Goal: Information Seeking & Learning: Check status

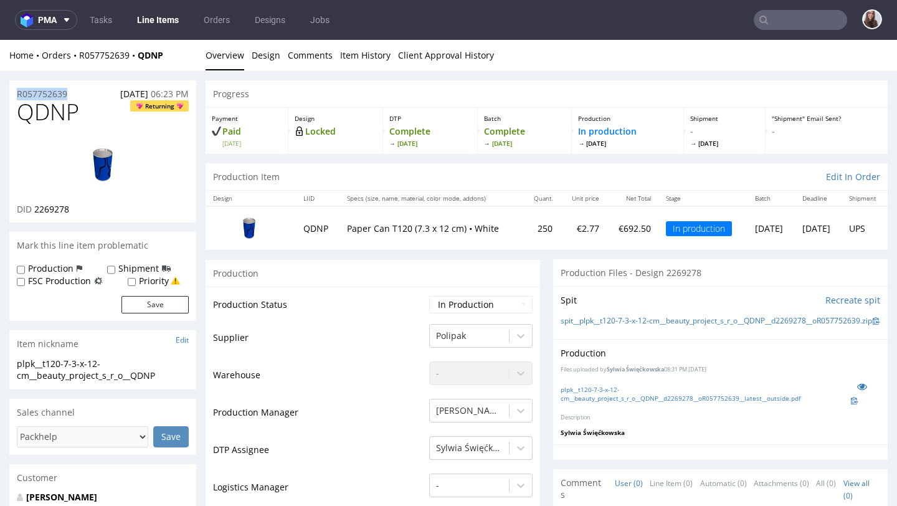
drag, startPoint x: 80, startPoint y: 93, endPoint x: 7, endPoint y: 94, distance: 72.3
copy p "R057752639"
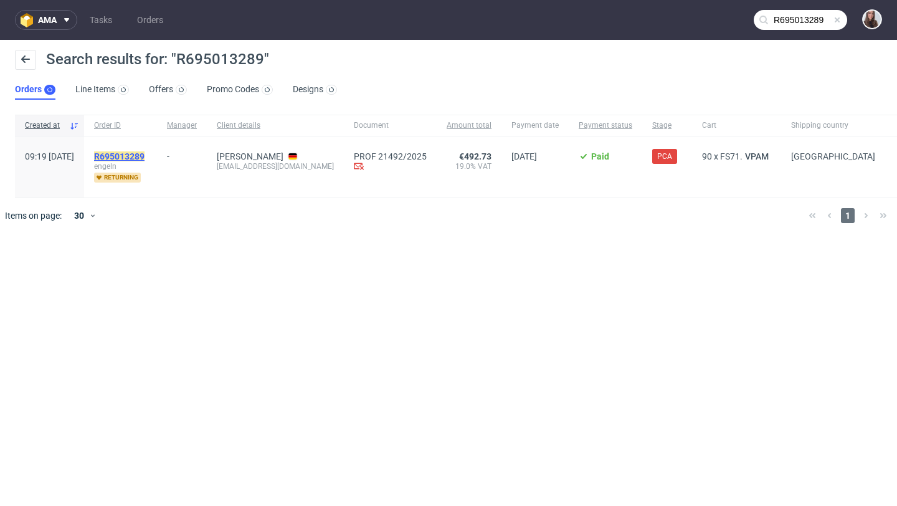
click at [145, 153] on mark "R695013289" at bounding box center [119, 156] width 50 height 10
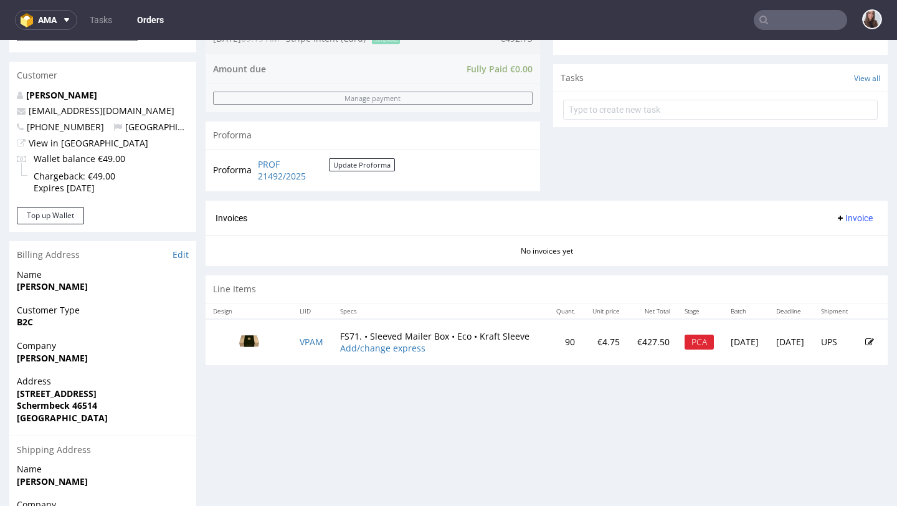
scroll to position [437, 0]
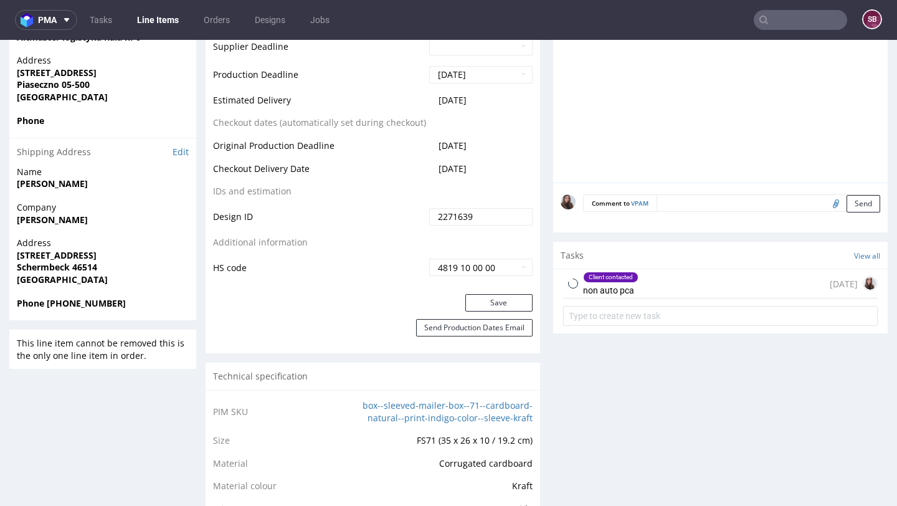
scroll to position [581, 0]
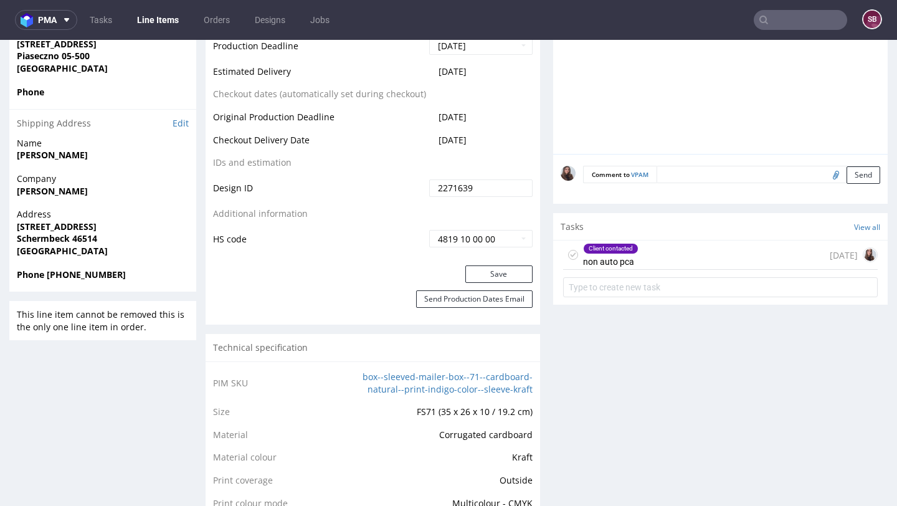
click at [631, 266] on div "Client contacted non auto pca" at bounding box center [610, 255] width 55 height 29
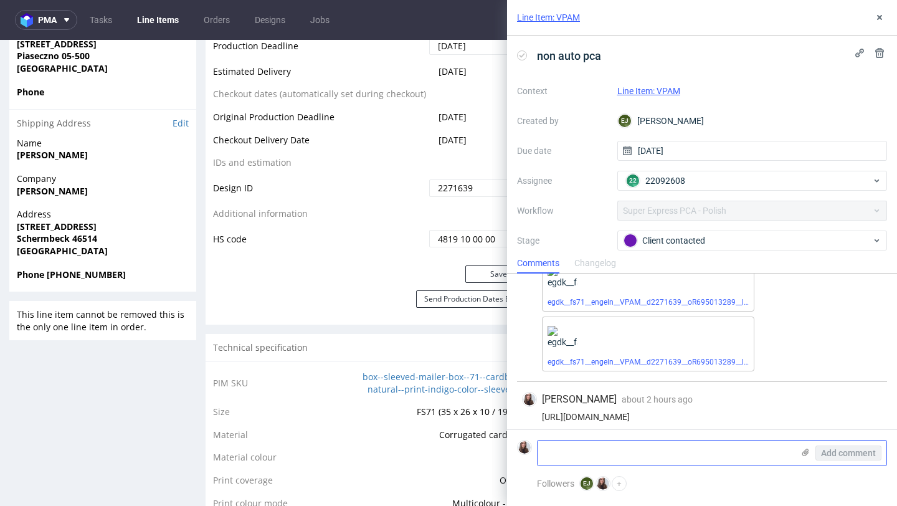
scroll to position [139, 0]
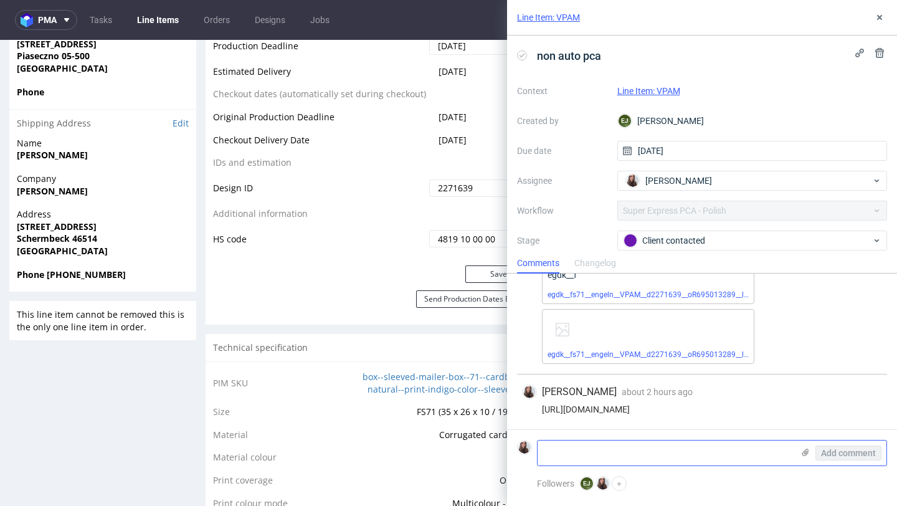
click at [567, 449] on textarea at bounding box center [666, 453] width 256 height 25
type textarea "approved"
click at [839, 455] on span "Add comment" at bounding box center [848, 453] width 55 height 9
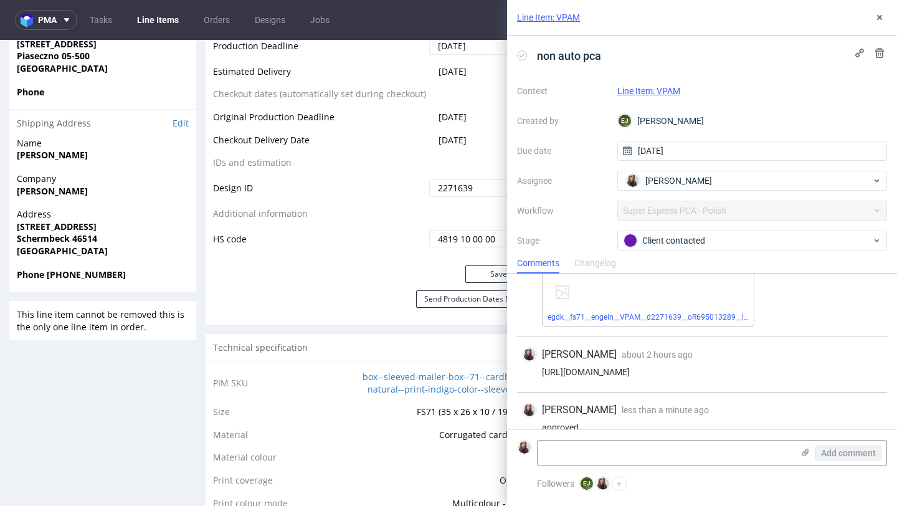
scroll to position [194, 0]
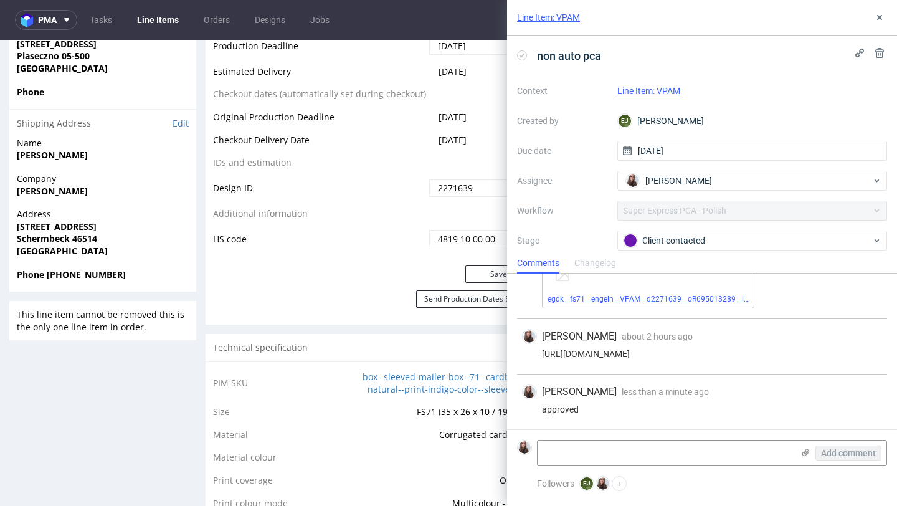
click at [663, 90] on link "Line Item: VPAM" at bounding box center [649, 91] width 63 height 10
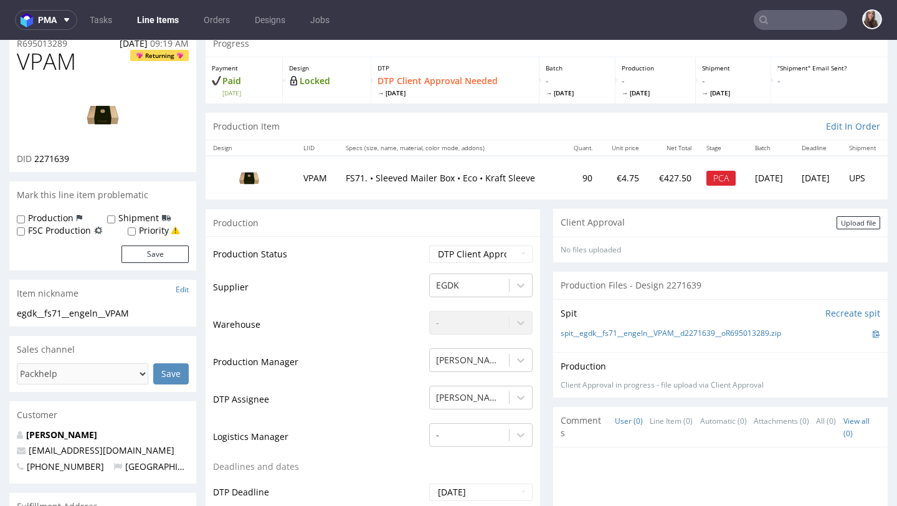
scroll to position [51, 0]
click at [458, 253] on select "Waiting for Artwork Waiting for Diecut Waiting for Mockup Waiting for DTP Waiti…" at bounding box center [480, 253] width 103 height 17
select select "back_for_dtp"
click at [429, 245] on select "Waiting for Artwork Waiting for Diecut Waiting for Mockup Waiting for DTP Waiti…" at bounding box center [480, 253] width 103 height 17
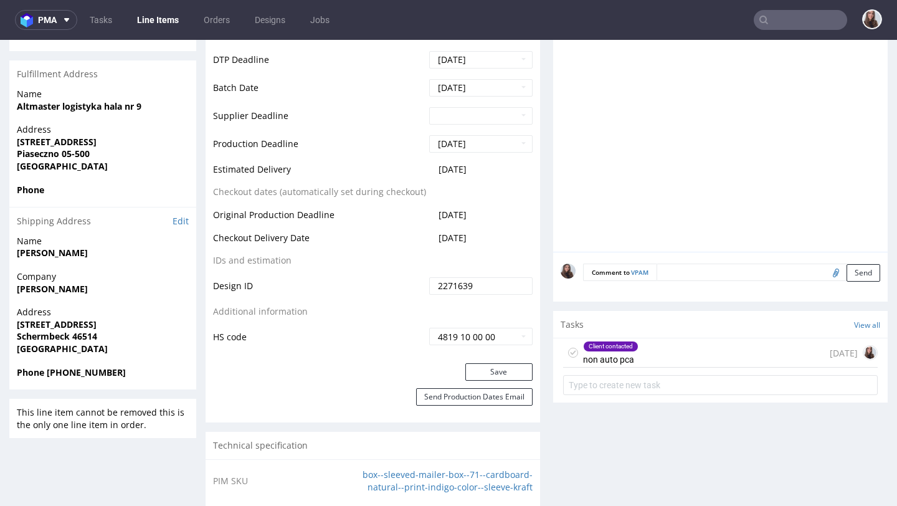
scroll to position [515, 0]
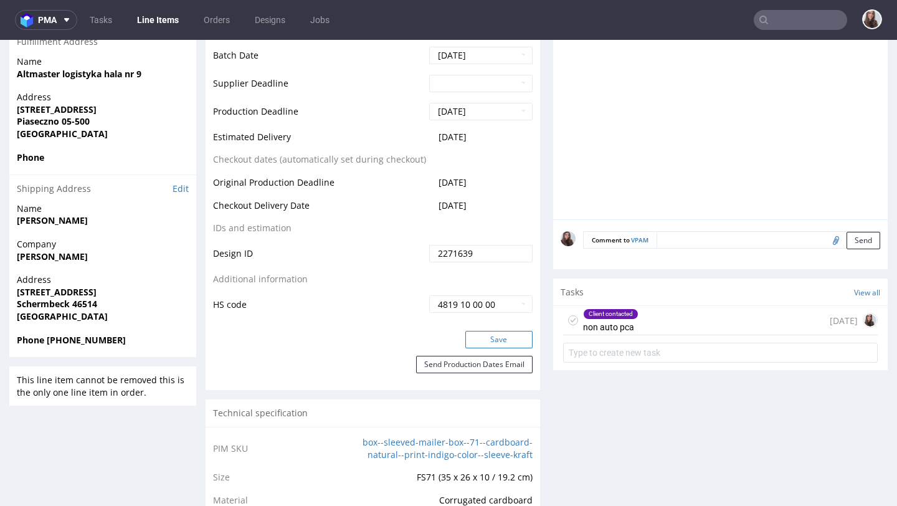
click at [486, 337] on button "Save" at bounding box center [499, 339] width 67 height 17
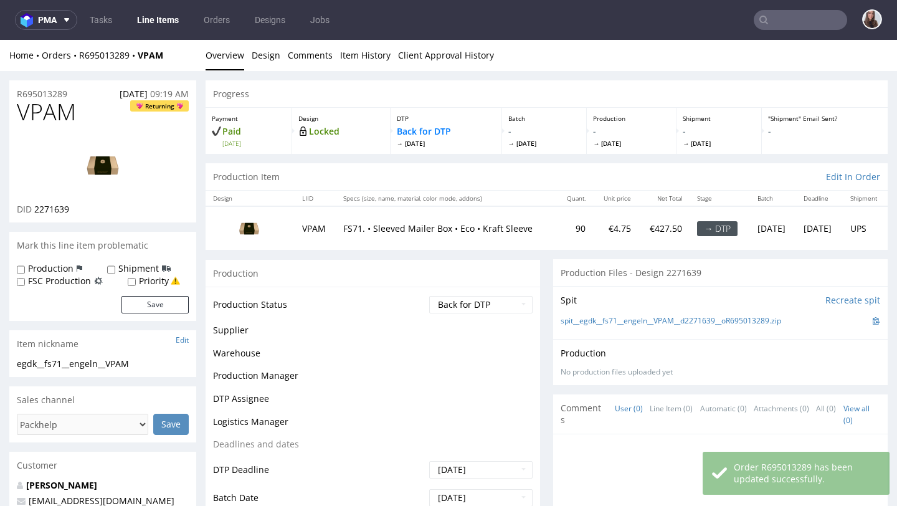
scroll to position [0, 0]
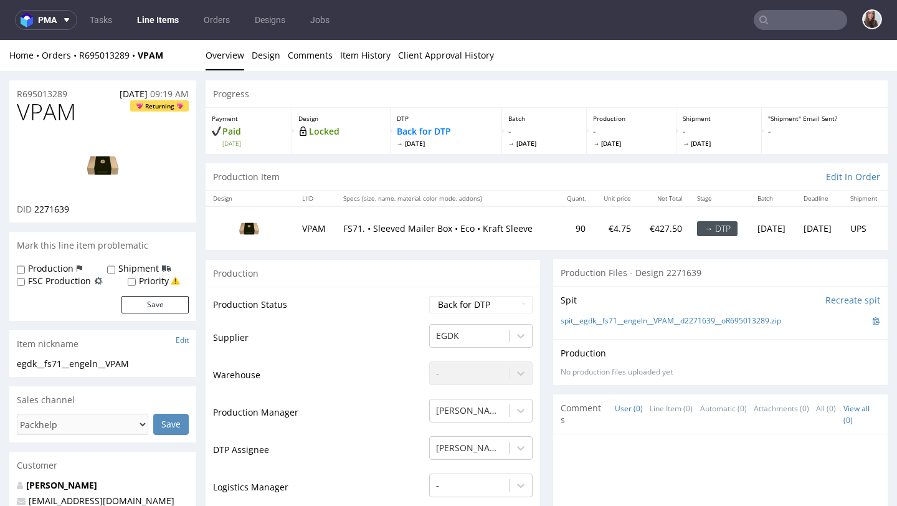
click at [793, 24] on input "text" at bounding box center [800, 20] width 93 height 20
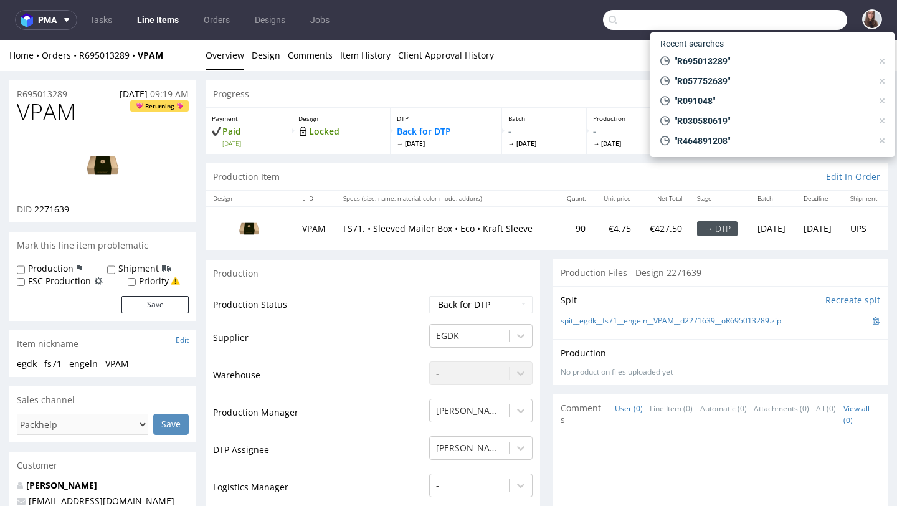
paste input "R464891208"
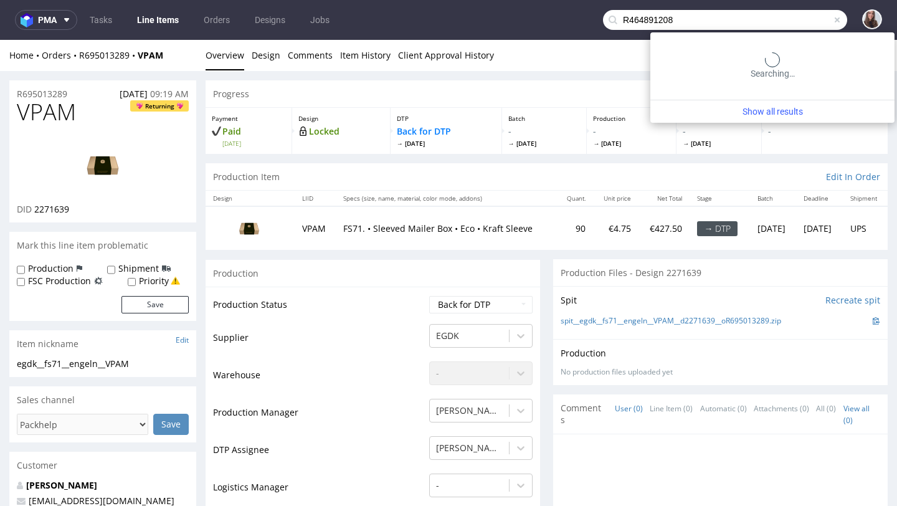
type input "R464891208"
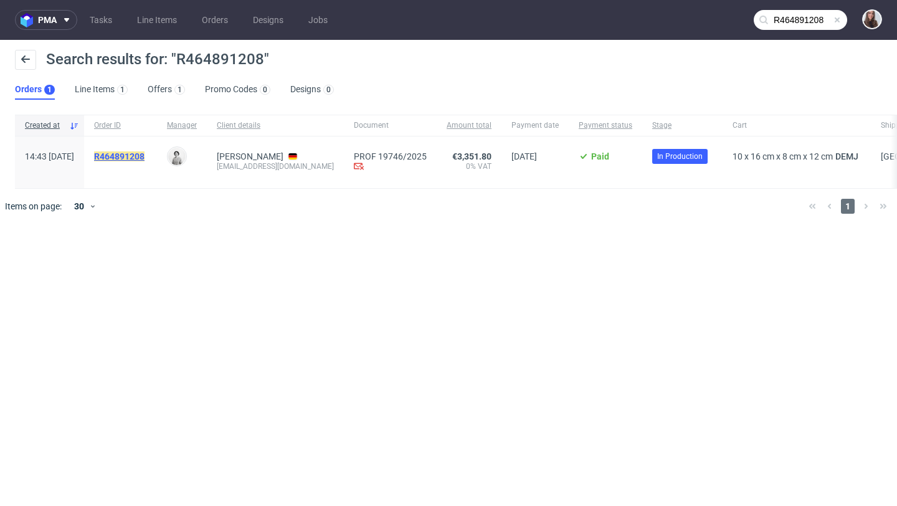
click at [145, 154] on mark "R464891208" at bounding box center [119, 156] width 50 height 10
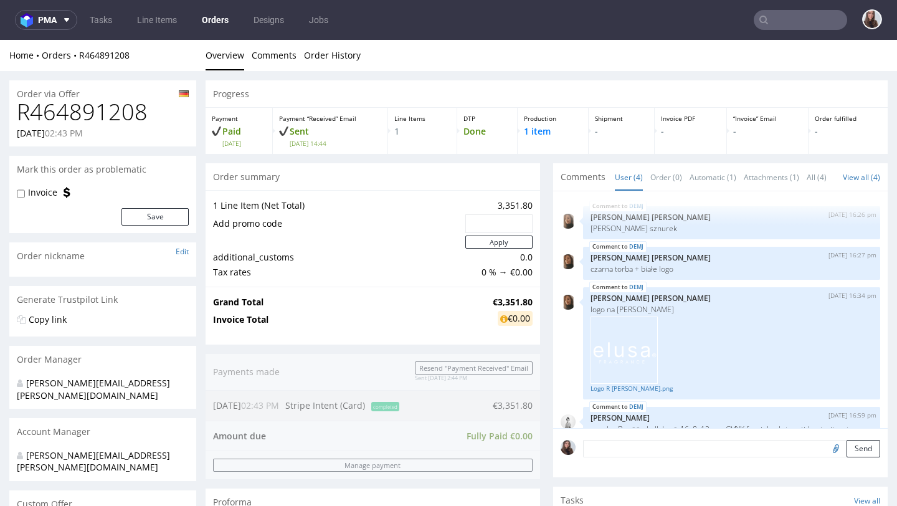
scroll to position [29, 0]
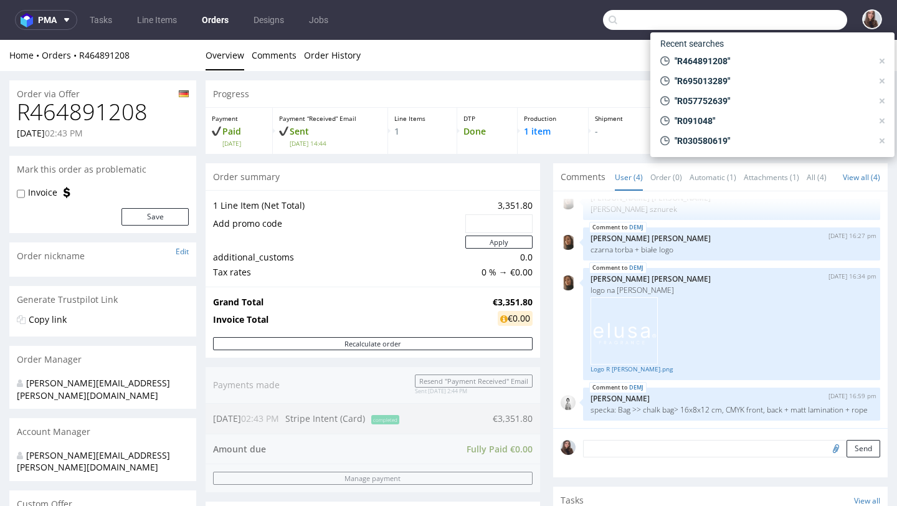
click at [781, 14] on input "text" at bounding box center [725, 20] width 244 height 20
paste input "R845770510"
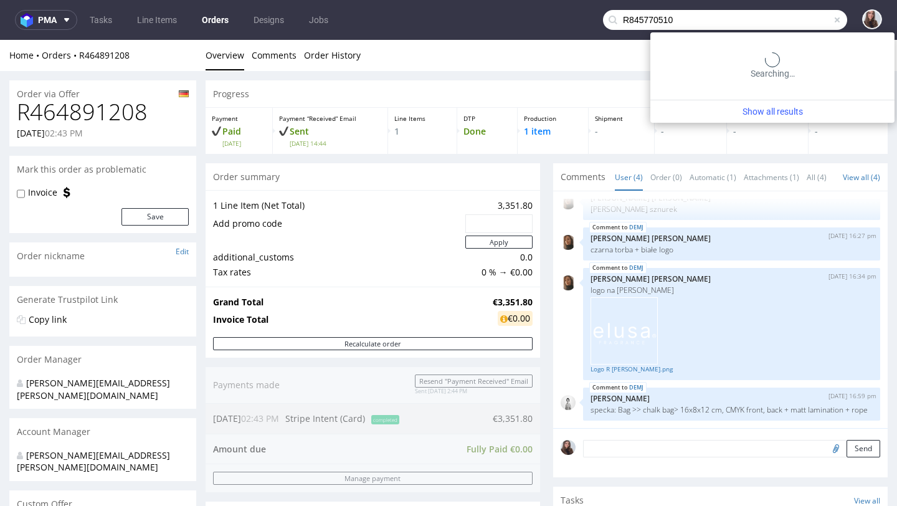
type input "R845770510"
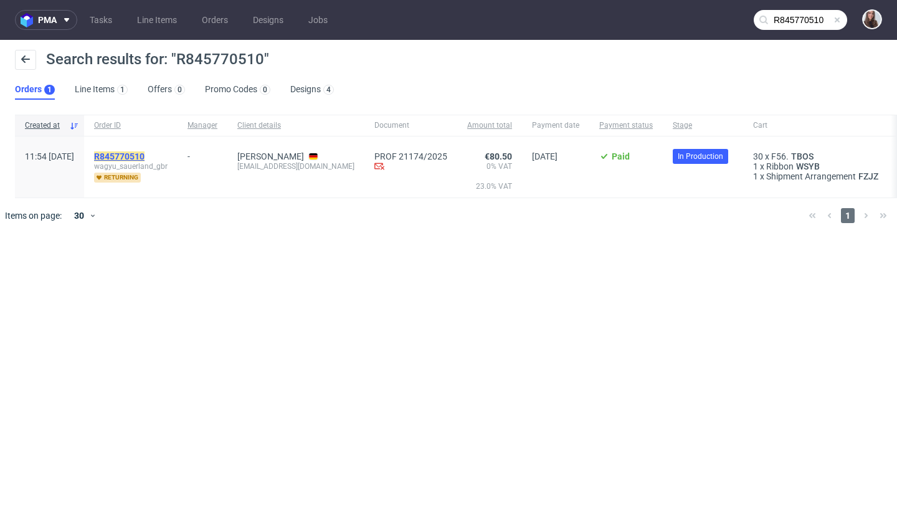
click at [145, 153] on mark "R845770510" at bounding box center [119, 156] width 50 height 10
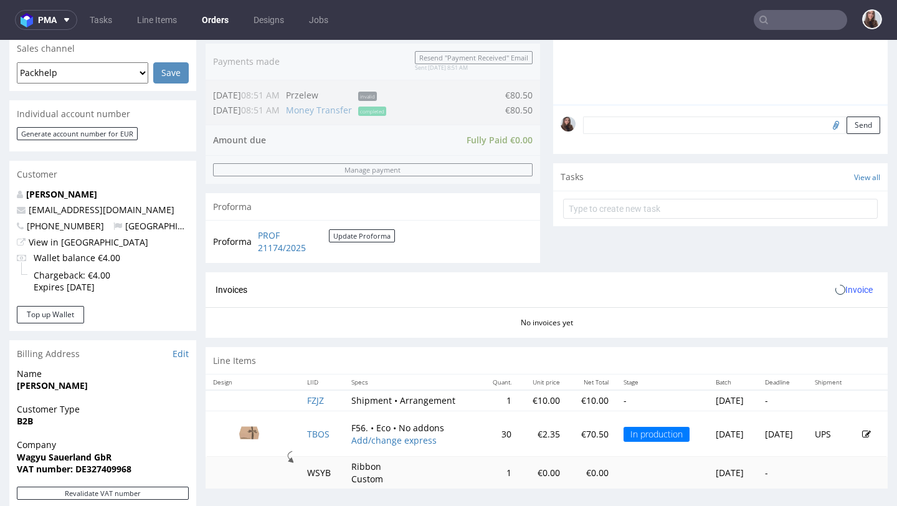
scroll to position [353, 0]
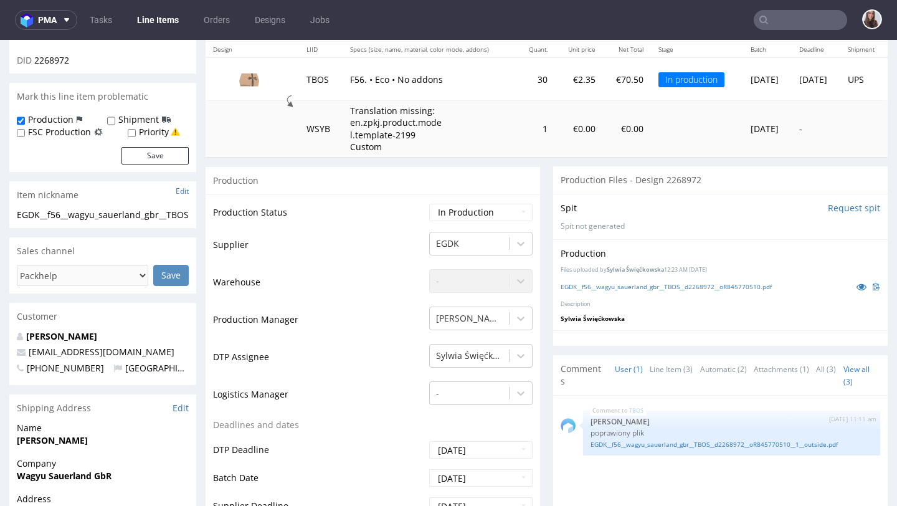
scroll to position [150, 0]
click at [636, 444] on link "EGDK__f56__wagyu_sauerland_gbr__TBOS__d2268972__oR845770510__1__outside.pdf" at bounding box center [732, 443] width 282 height 9
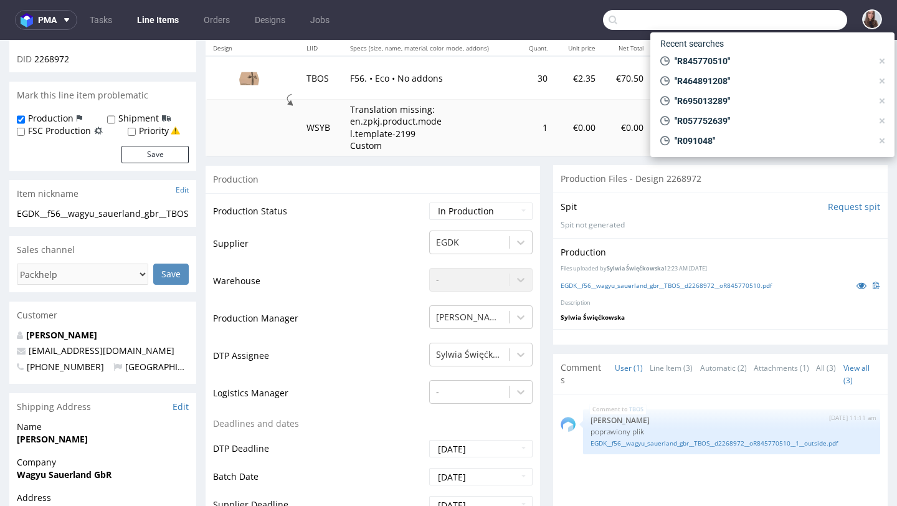
click at [798, 14] on input "text" at bounding box center [725, 20] width 244 height 20
type input "R525832932"
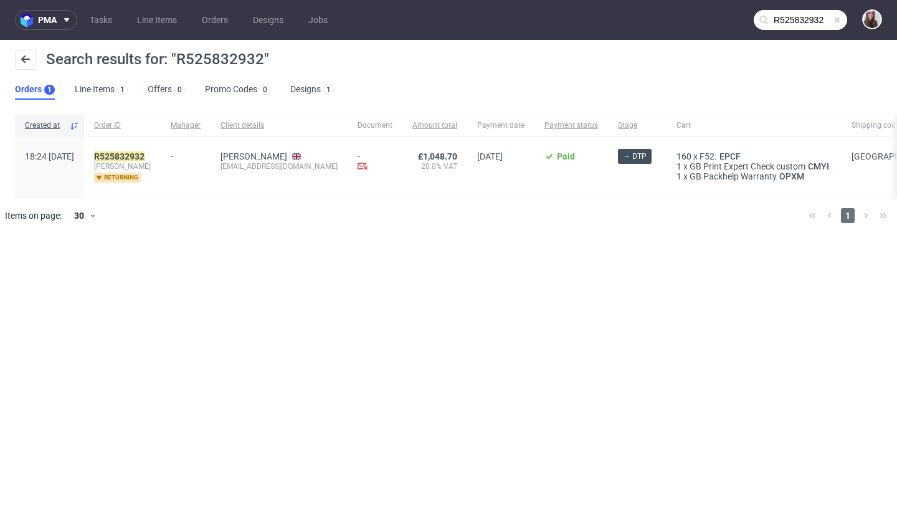
click at [151, 163] on span "cowburn" at bounding box center [122, 166] width 57 height 10
click at [145, 155] on mark "R525832932" at bounding box center [119, 156] width 50 height 10
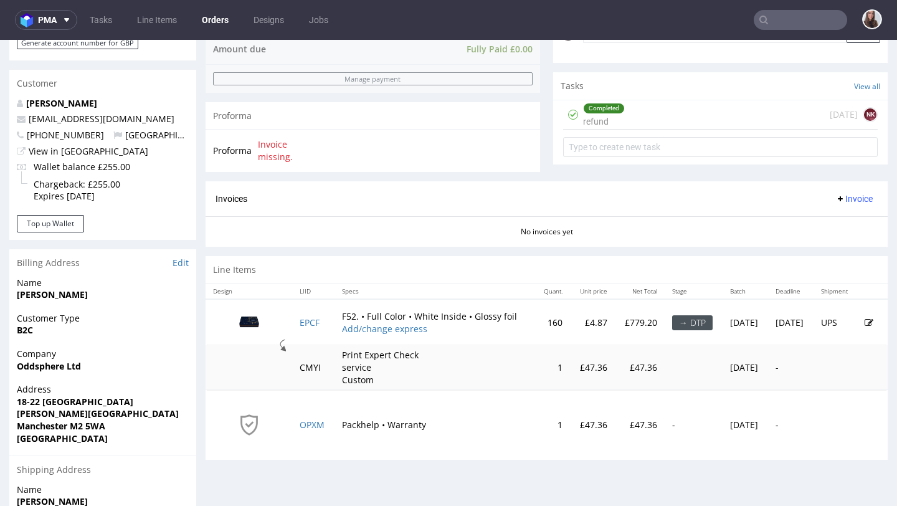
scroll to position [436, 0]
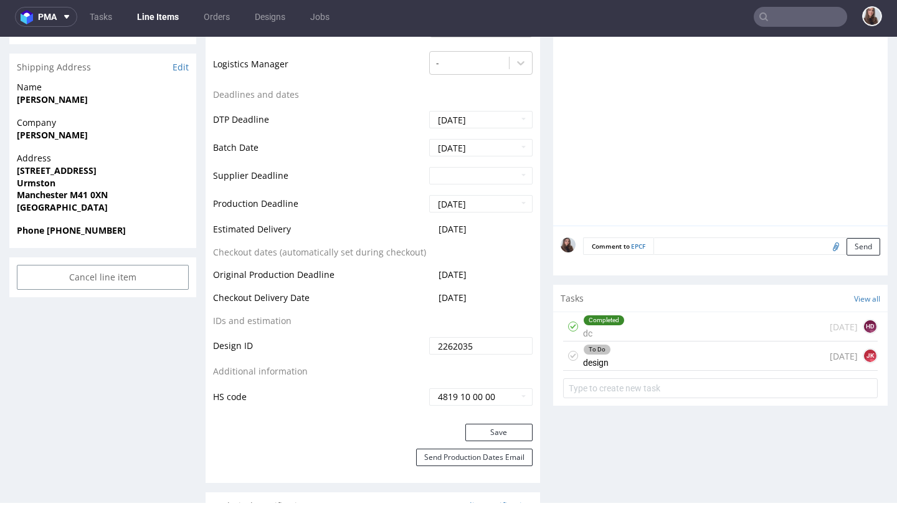
scroll to position [491, 0]
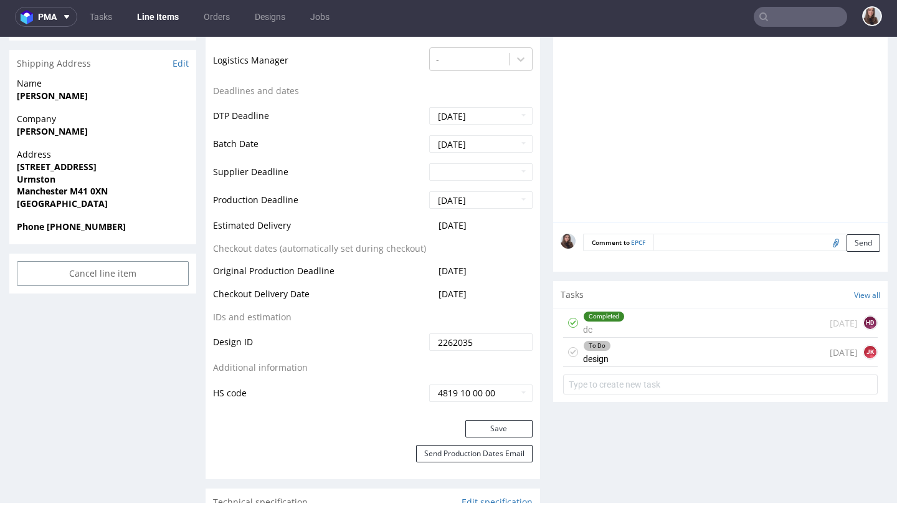
click at [617, 354] on div "To Do design 1 day ago JK" at bounding box center [720, 352] width 315 height 29
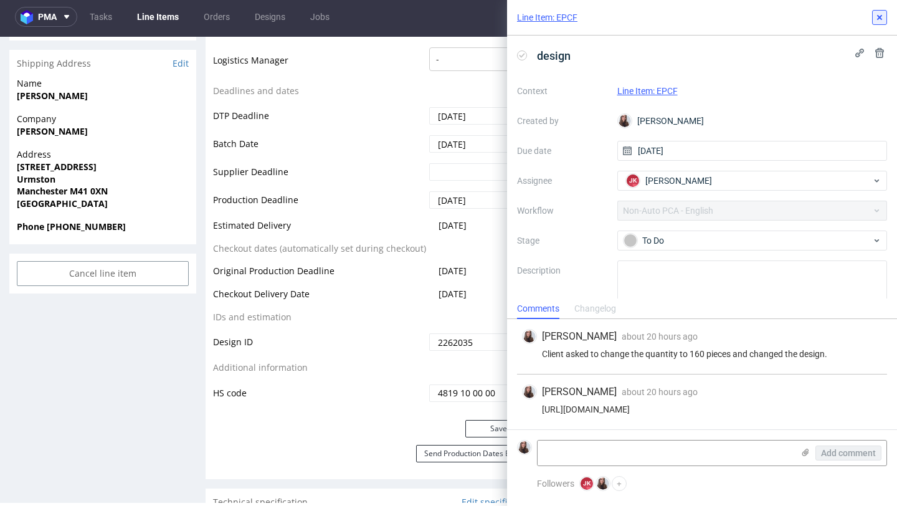
click at [886, 14] on button at bounding box center [880, 17] width 15 height 15
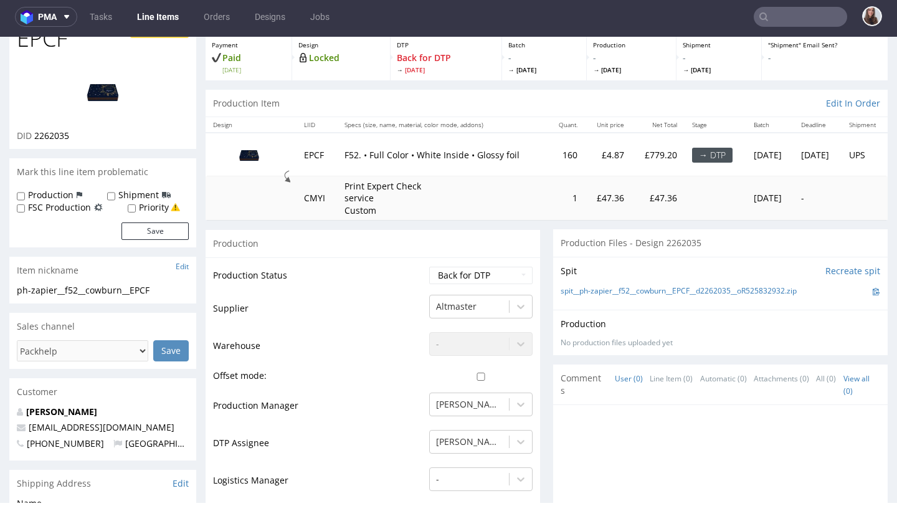
scroll to position [55, 0]
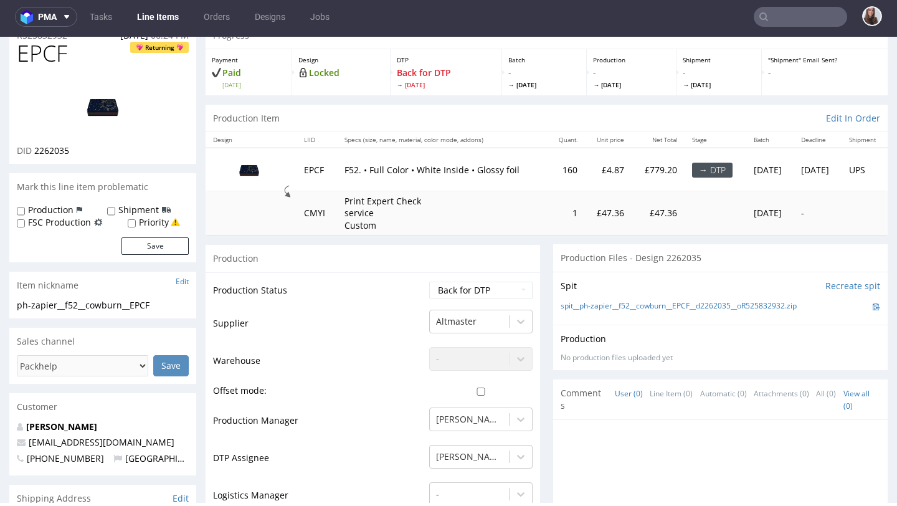
click at [54, 209] on label "Production" at bounding box center [50, 210] width 45 height 12
click at [25, 209] on input "Production" at bounding box center [21, 211] width 8 height 10
checkbox input "true"
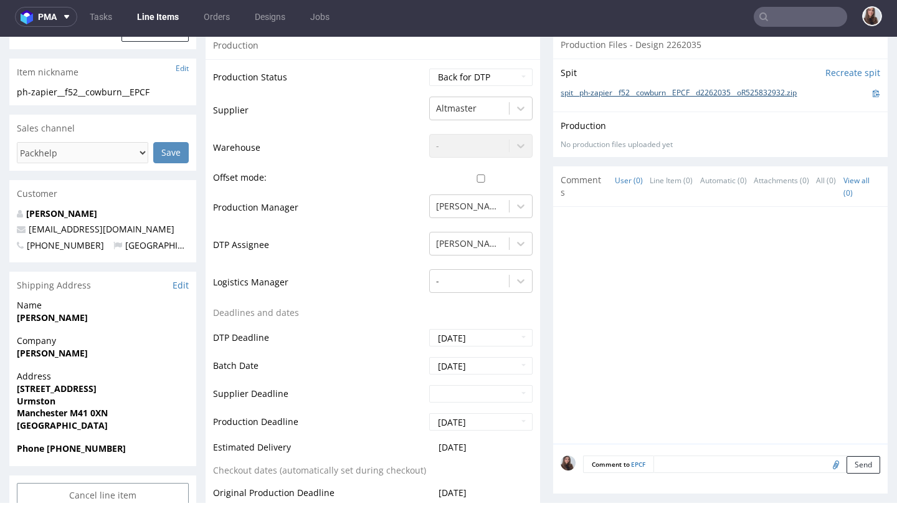
scroll to position [308, 0]
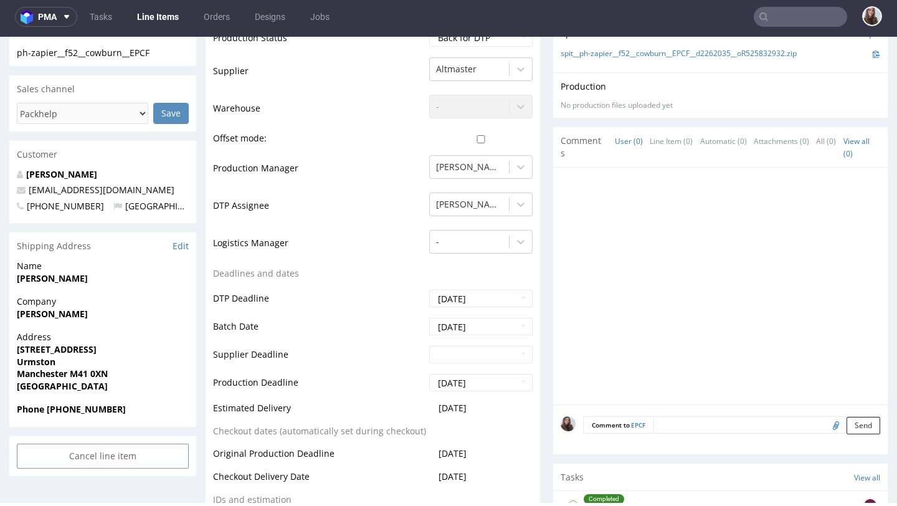
click at [690, 417] on textarea at bounding box center [767, 424] width 227 height 17
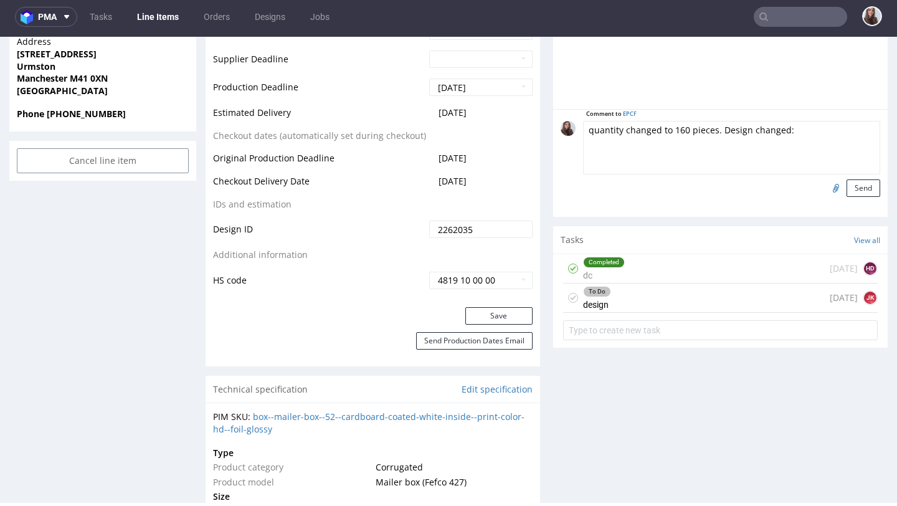
scroll to position [606, 0]
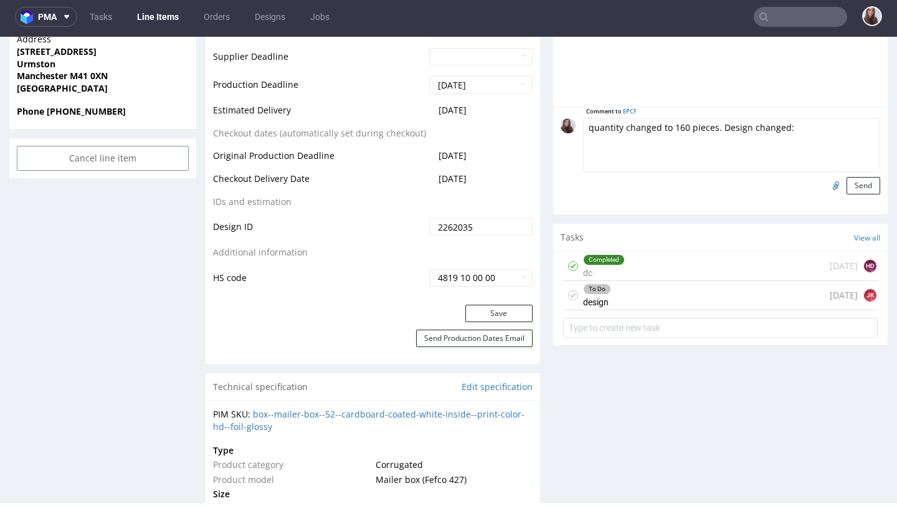
click at [644, 286] on div "To Do design 1 day ago JK" at bounding box center [720, 295] width 315 height 29
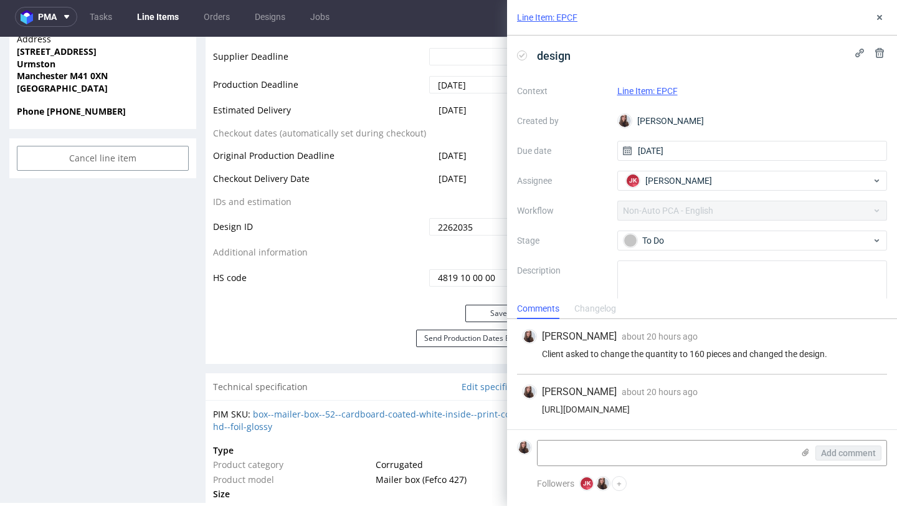
drag, startPoint x: 727, startPoint y: 411, endPoint x: 527, endPoint y: 410, distance: 200.7
click at [527, 410] on div "https://packhelp.co.uk/editor/design/2110512" at bounding box center [702, 409] width 360 height 10
copy div "https://packhelp.co.uk/editor/design/2110512"
click at [875, 20] on icon at bounding box center [880, 17] width 10 height 10
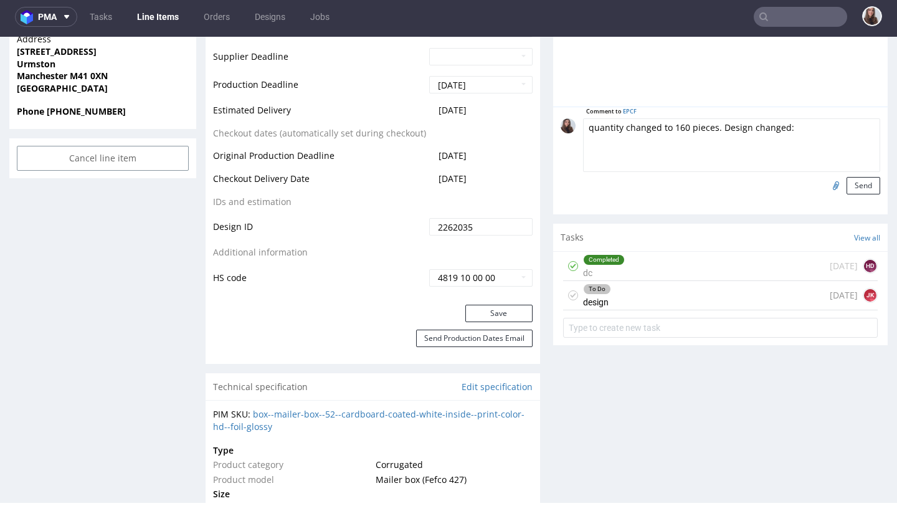
click at [803, 123] on textarea "quantity changed to 160 pieces. Design changed:" at bounding box center [731, 145] width 297 height 54
paste textarea "https://packhelp.co.uk/editor/design/2110512"
type textarea "quantity changed to 160 pieces. Design changed: https://packhelp.co.uk/editor/d…"
click at [847, 183] on button "Send" at bounding box center [864, 185] width 34 height 17
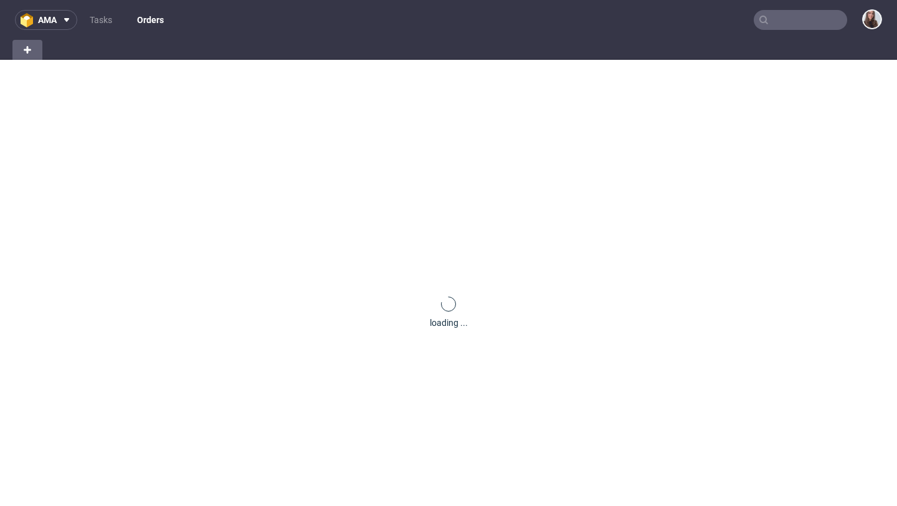
click at [816, 20] on input "text" at bounding box center [800, 20] width 93 height 20
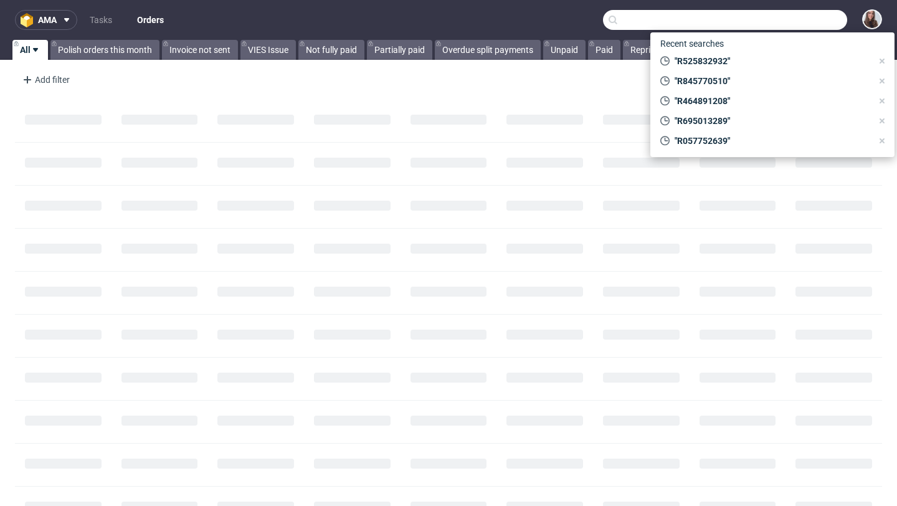
paste input "R525832932"
type input "R525832932"
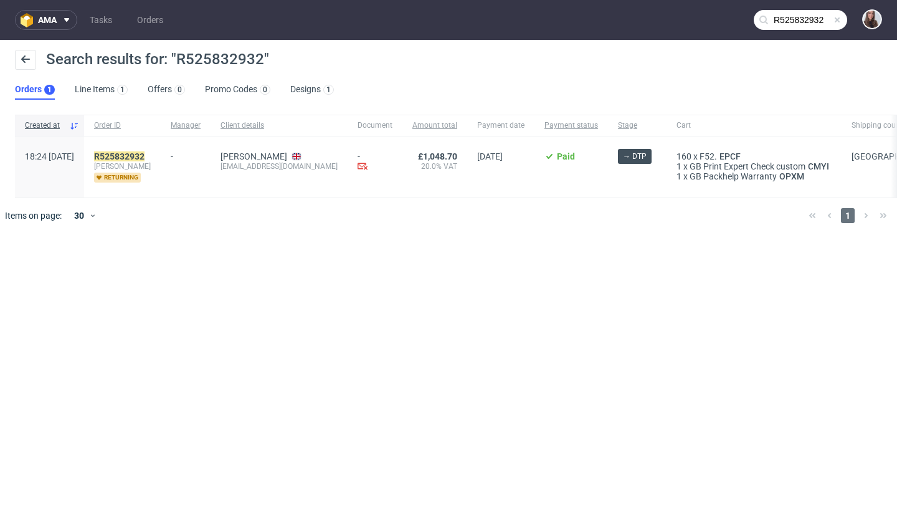
click at [150, 150] on div "R525832932 cowburn returning" at bounding box center [122, 166] width 77 height 61
click at [145, 153] on mark "R525832932" at bounding box center [119, 156] width 50 height 10
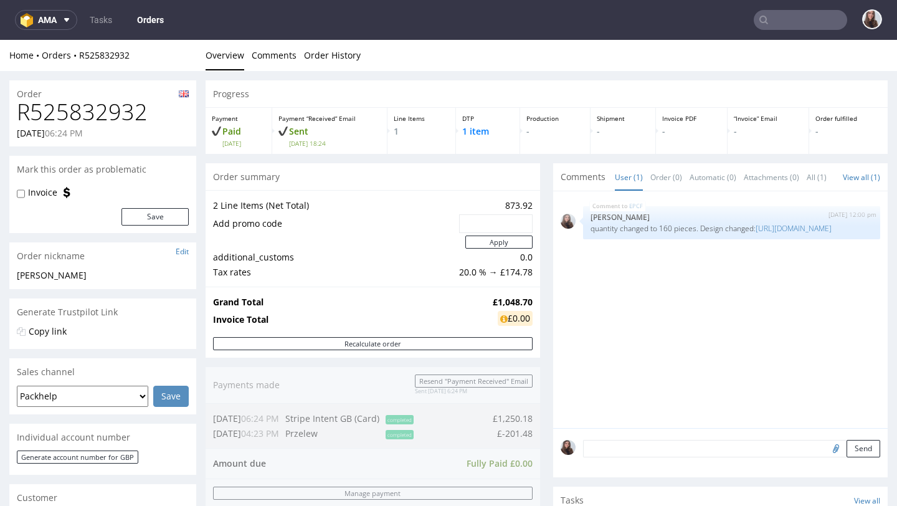
scroll to position [82, 0]
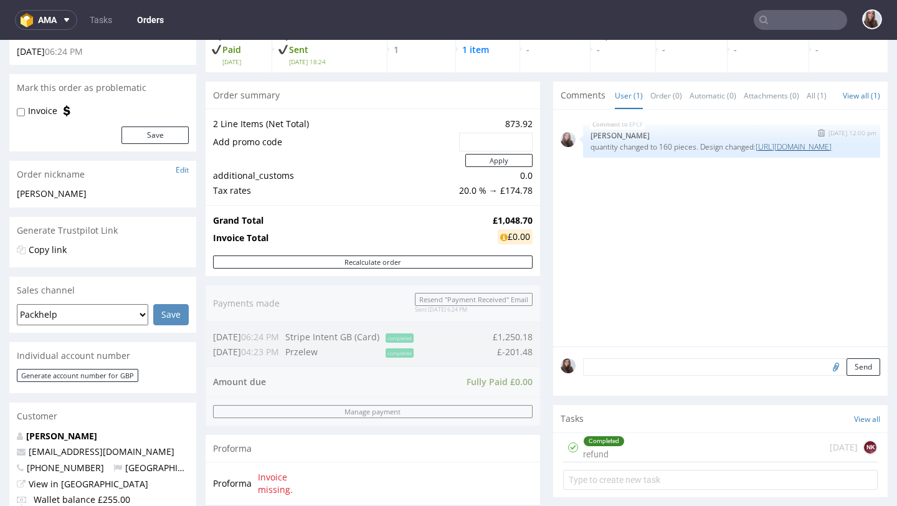
click at [756, 152] on link "https://packhelp.co.uk/editor/design/2110512" at bounding box center [794, 146] width 76 height 11
click at [763, 16] on input "text" at bounding box center [800, 20] width 93 height 20
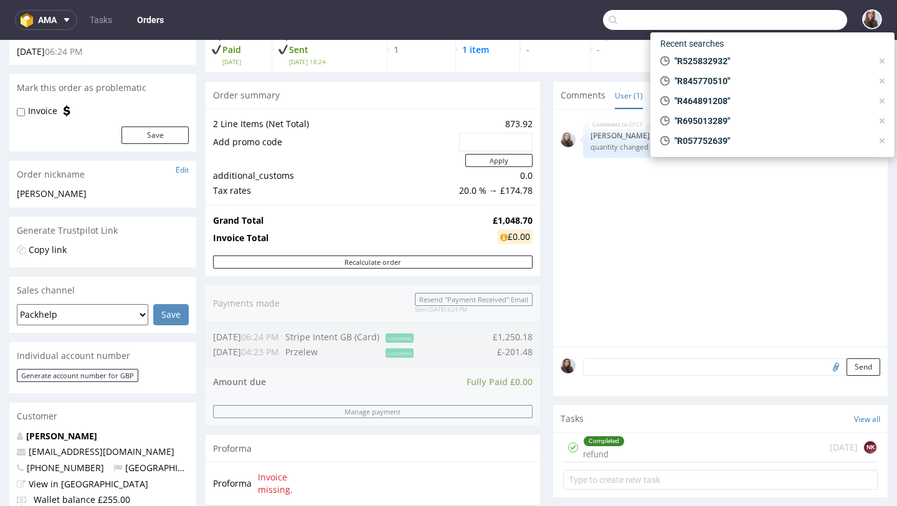
paste input "R291276524"
type input "R291276524"
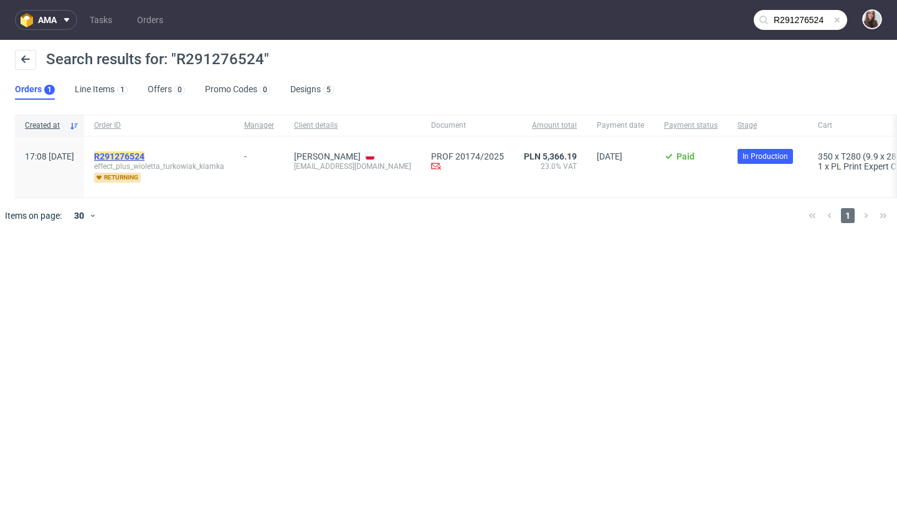
click at [145, 153] on mark "R291276524" at bounding box center [119, 156] width 50 height 10
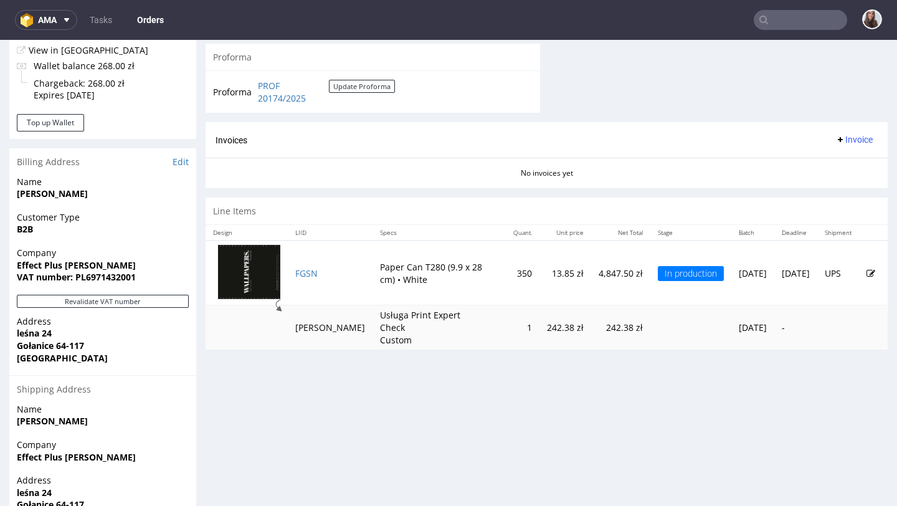
scroll to position [519, 0]
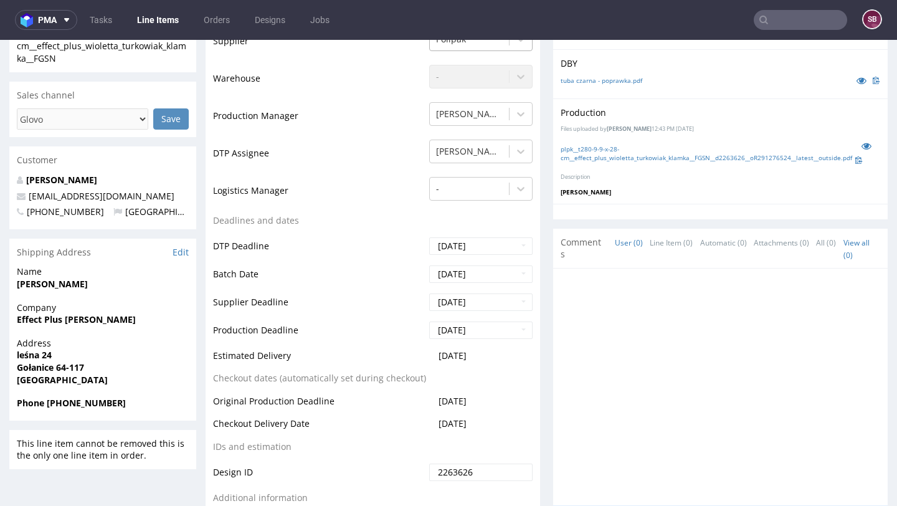
scroll to position [375, 0]
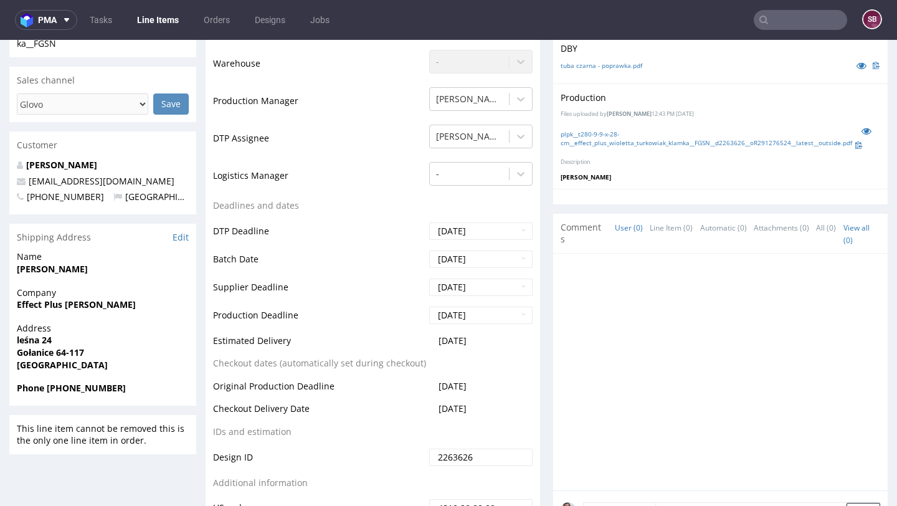
drag, startPoint x: 492, startPoint y: 406, endPoint x: 208, endPoint y: 403, distance: 284.2
click at [208, 403] on div "Production Status Waiting for Artwork Waiting for Diecut Waiting for Mockup Wai…" at bounding box center [373, 255] width 335 height 560
click at [336, 413] on td "Checkout Delivery Date" at bounding box center [319, 412] width 213 height 23
drag, startPoint x: 486, startPoint y: 412, endPoint x: 214, endPoint y: 409, distance: 271.8
click at [214, 409] on tr "Checkout Delivery Date 2025-10-07" at bounding box center [373, 412] width 320 height 23
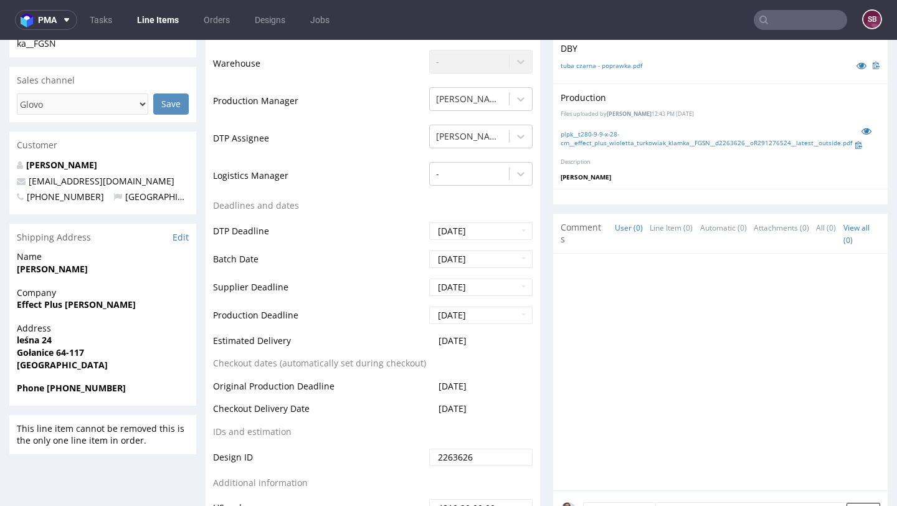
copy tr "Checkout Delivery Date 2025-10-07"
drag, startPoint x: 296, startPoint y: 340, endPoint x: 238, endPoint y: 338, distance: 58.0
click at [238, 338] on td "Estimated Delivery" at bounding box center [319, 344] width 213 height 23
drag, startPoint x: 484, startPoint y: 340, endPoint x: 210, endPoint y: 342, distance: 274.2
click at [210, 342] on div "Production Status Waiting for Artwork Waiting for Diecut Waiting for Mockup Wai…" at bounding box center [373, 255] width 335 height 560
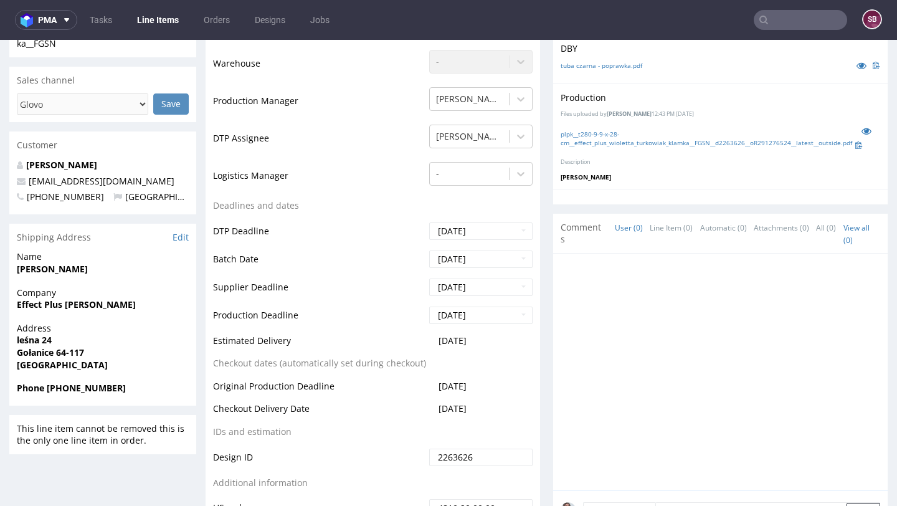
click at [327, 341] on td "Estimated Delivery" at bounding box center [319, 344] width 213 height 23
drag, startPoint x: 495, startPoint y: 346, endPoint x: 214, endPoint y: 341, distance: 281.8
click at [214, 341] on tr "Estimated Delivery 2025-10-16" at bounding box center [373, 344] width 320 height 23
copy tr "Estimated Delivery 2025-10-16"
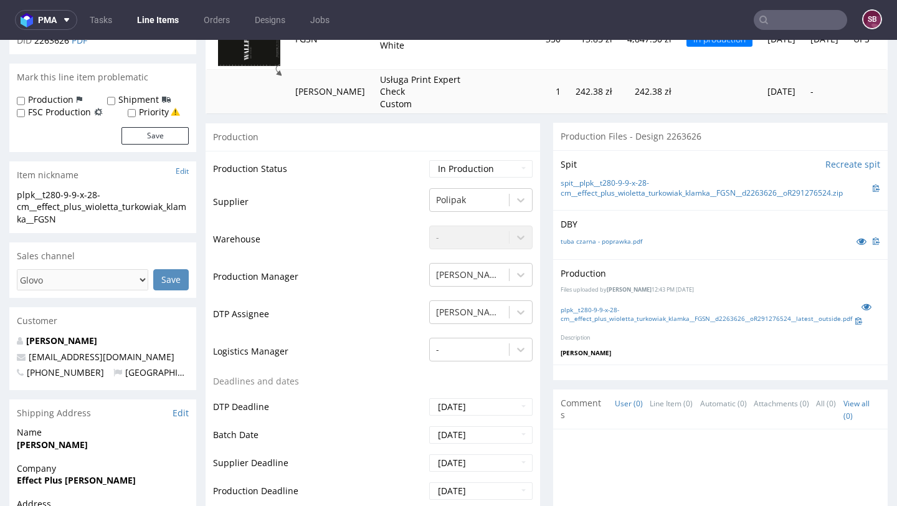
scroll to position [0, 0]
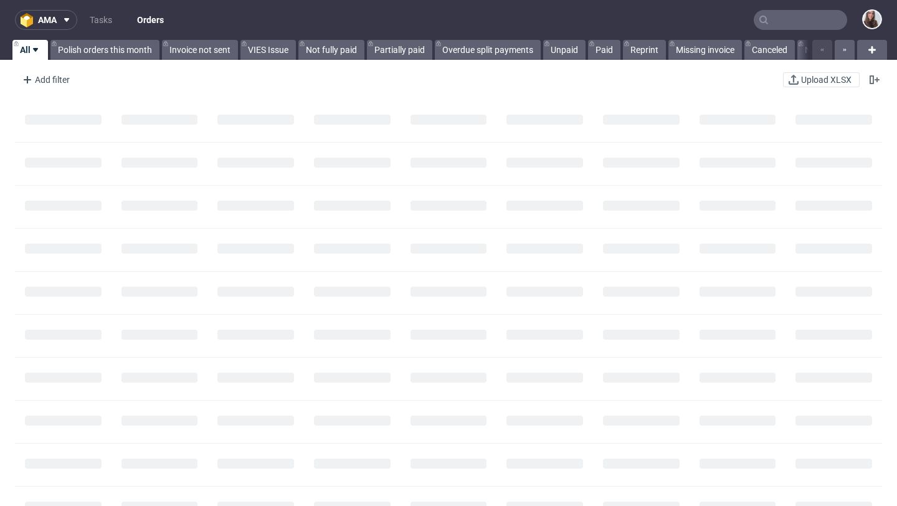
click at [797, 21] on input "text" at bounding box center [800, 20] width 93 height 20
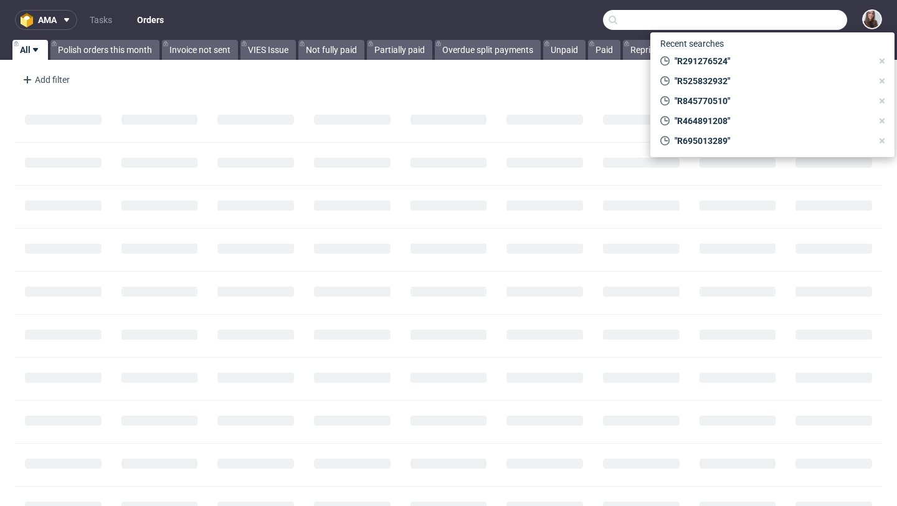
paste input "R951367644"
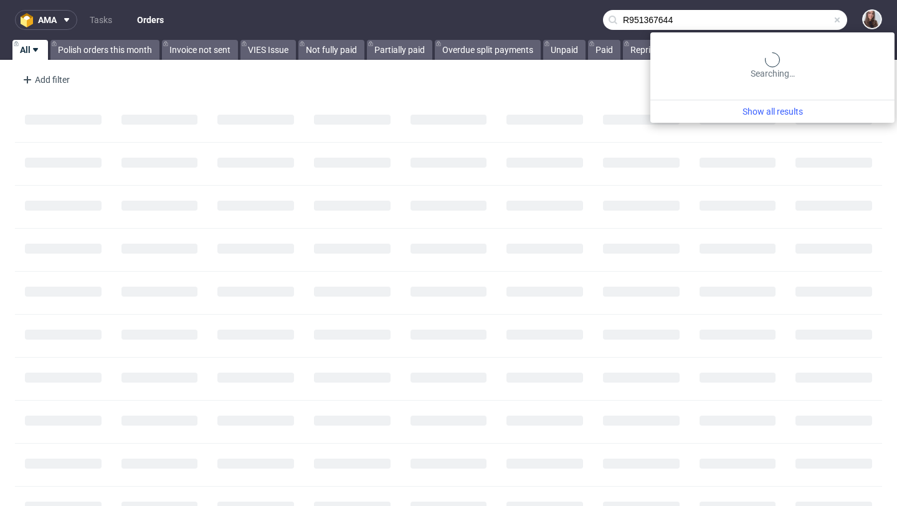
type input "R951367644"
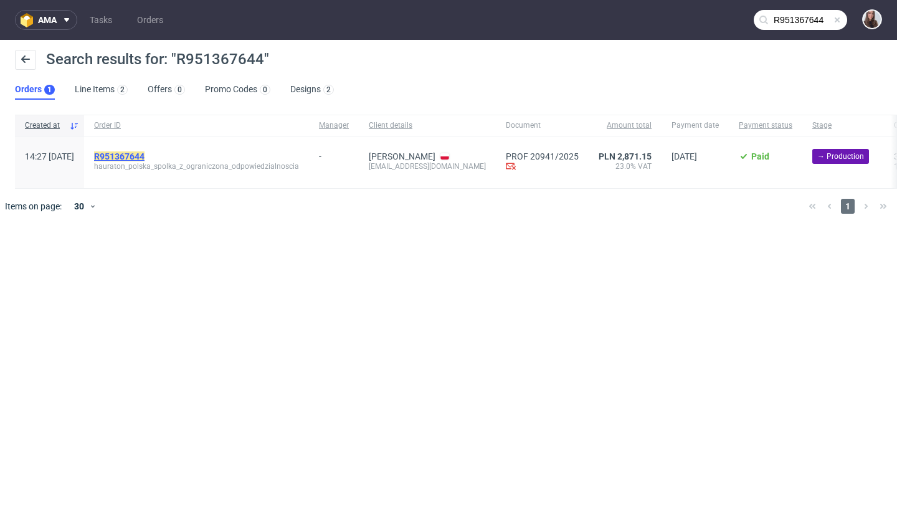
click at [145, 156] on mark "R951367644" at bounding box center [119, 156] width 50 height 10
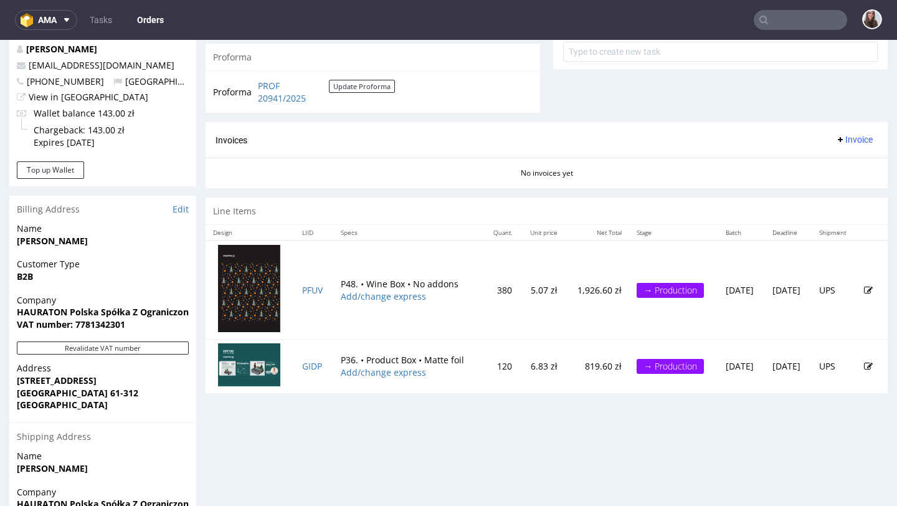
scroll to position [491, 0]
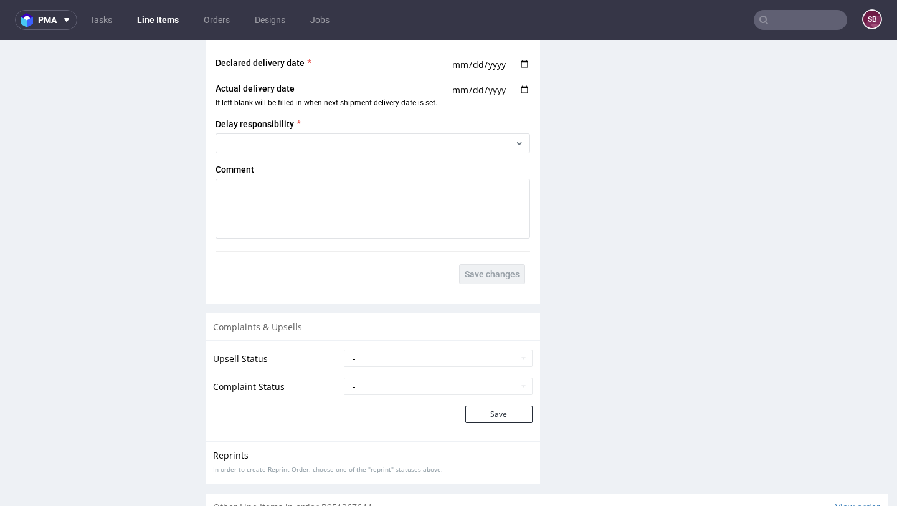
scroll to position [1864, 0]
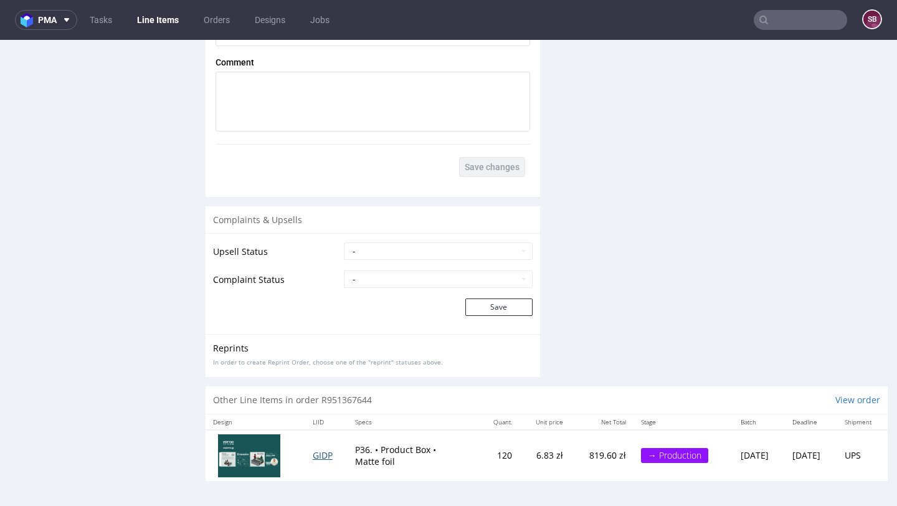
click at [313, 457] on span "GIDP" at bounding box center [323, 455] width 20 height 12
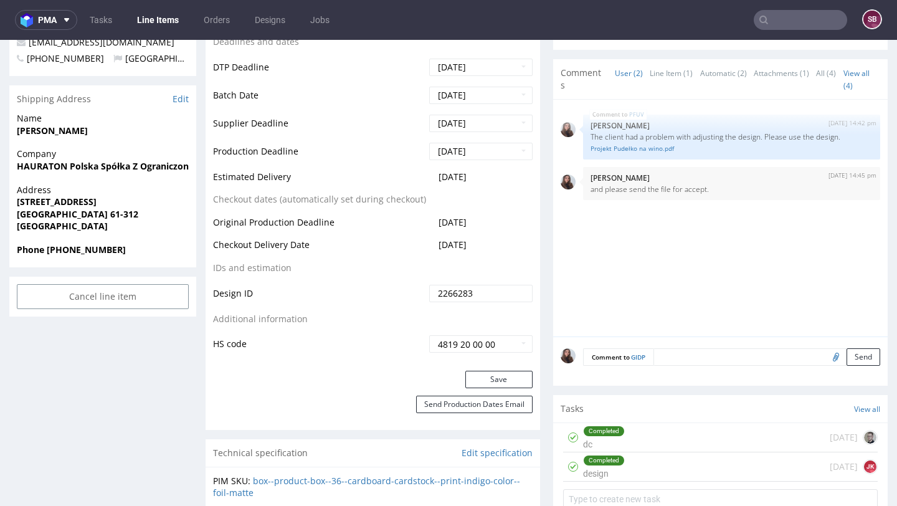
scroll to position [484, 0]
drag, startPoint x: 485, startPoint y: 176, endPoint x: 431, endPoint y: 178, distance: 53.6
click at [431, 178] on td "[DATE]" at bounding box center [479, 180] width 107 height 23
copy span "[DATE]"
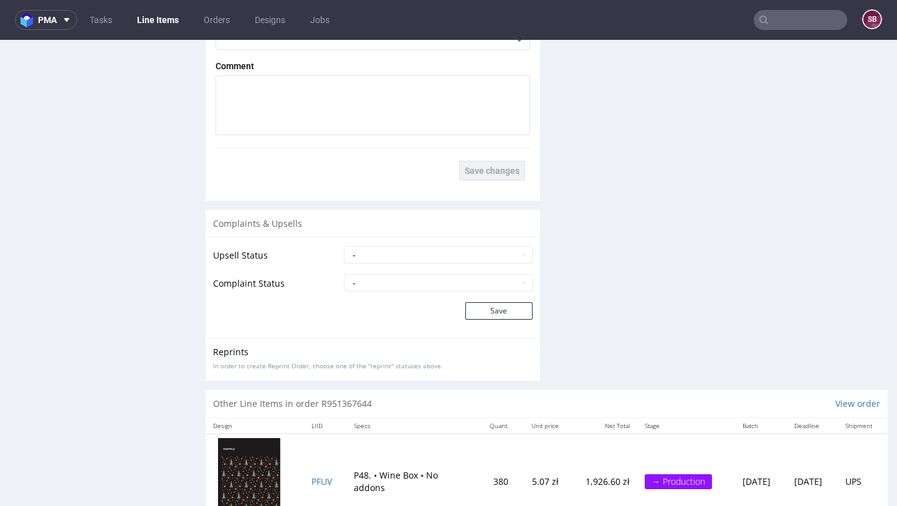
scroll to position [1864, 0]
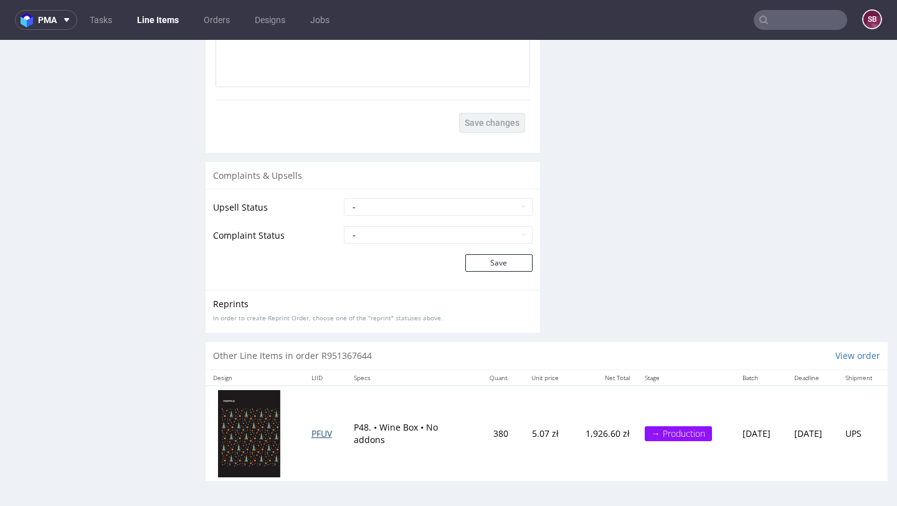
click at [314, 430] on span "PFUV" at bounding box center [322, 434] width 21 height 12
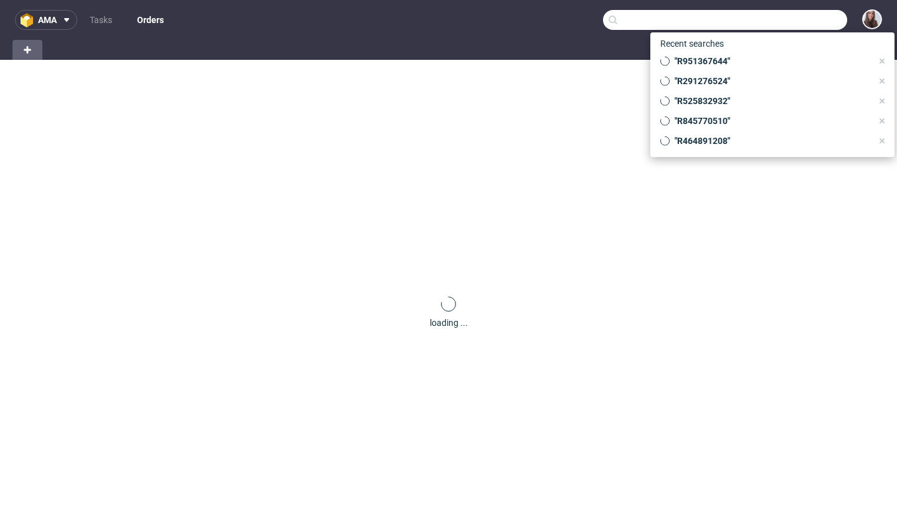
click at [802, 17] on input "text" at bounding box center [725, 20] width 244 height 20
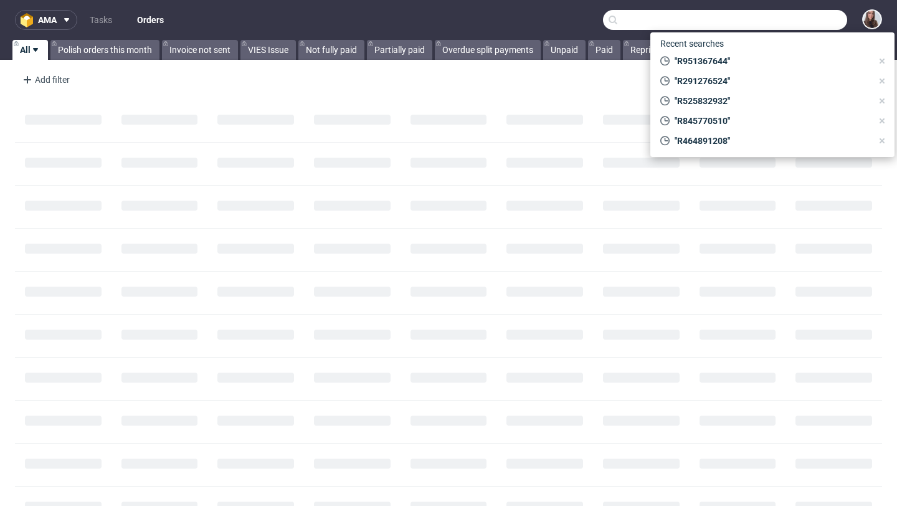
paste input "R745623770"
type input "R745623770"
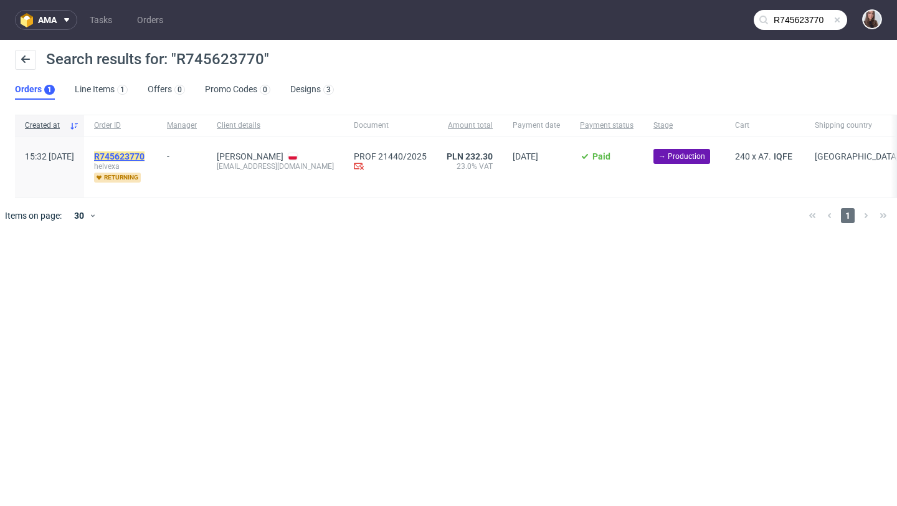
click at [145, 158] on mark "R745623770" at bounding box center [119, 156] width 50 height 10
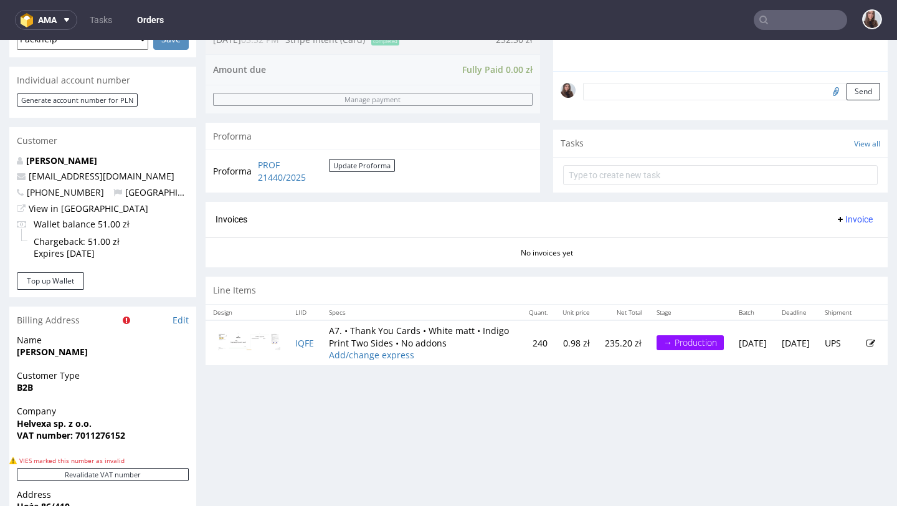
scroll to position [404, 0]
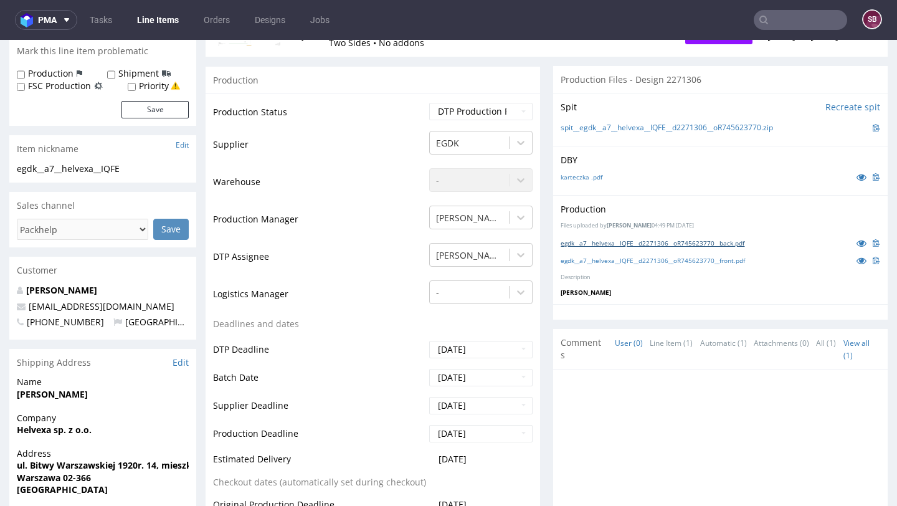
scroll to position [178, 0]
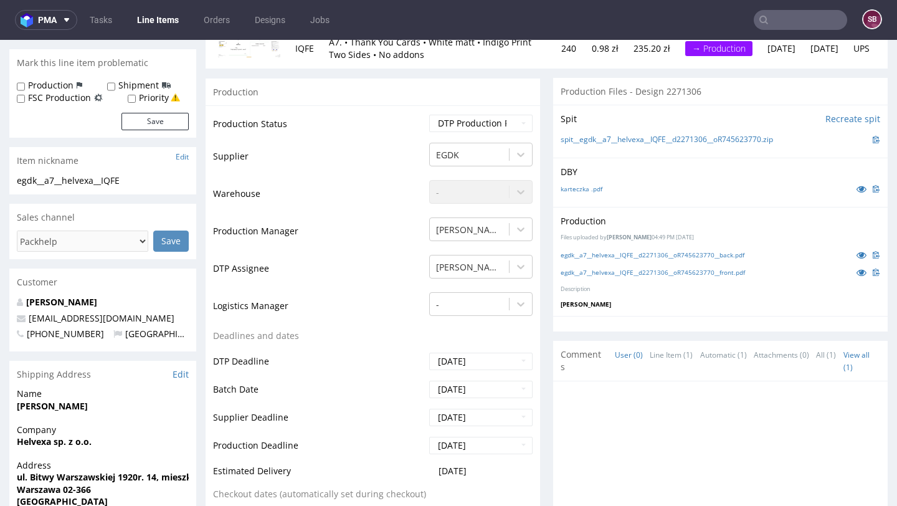
click at [640, 266] on div "egdk__a7__helvexa__IQFE__d2271306__oR745623770__front.pdf" at bounding box center [721, 273] width 320 height 14
click at [642, 270] on link "egdk__a7__helvexa__IQFE__d2271306__oR745623770__front.pdf" at bounding box center [653, 272] width 184 height 9
click at [622, 260] on div "egdk__a7__helvexa__IQFE__d2271306__oR745623770__back.pdf" at bounding box center [721, 255] width 320 height 14
click at [615, 256] on link "egdk__a7__helvexa__IQFE__d2271306__oR745623770__back.pdf" at bounding box center [653, 255] width 184 height 9
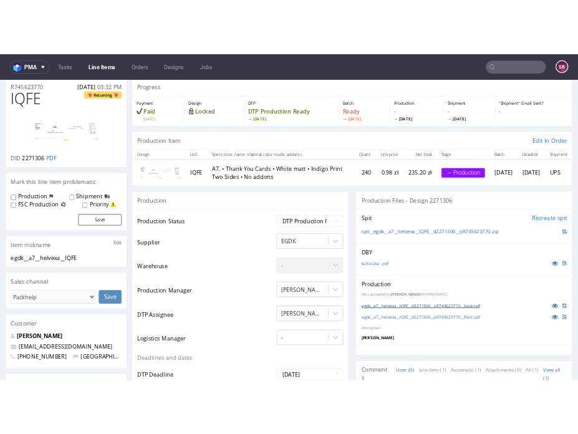
scroll to position [55, 0]
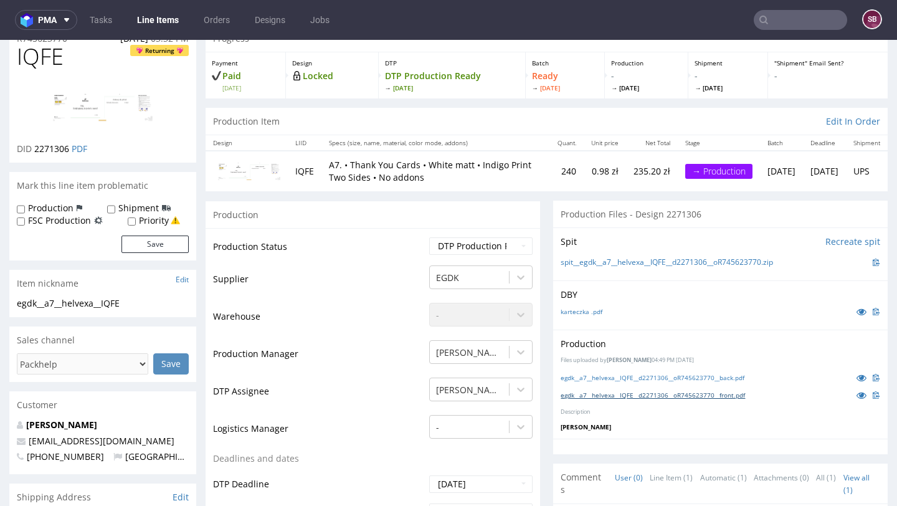
click at [639, 394] on link "egdk__a7__helvexa__IQFE__d2271306__oR745623770__front.pdf" at bounding box center [653, 395] width 184 height 9
click at [622, 379] on link "egdk__a7__helvexa__IQFE__d2271306__oR745623770__back.pdf" at bounding box center [653, 377] width 184 height 9
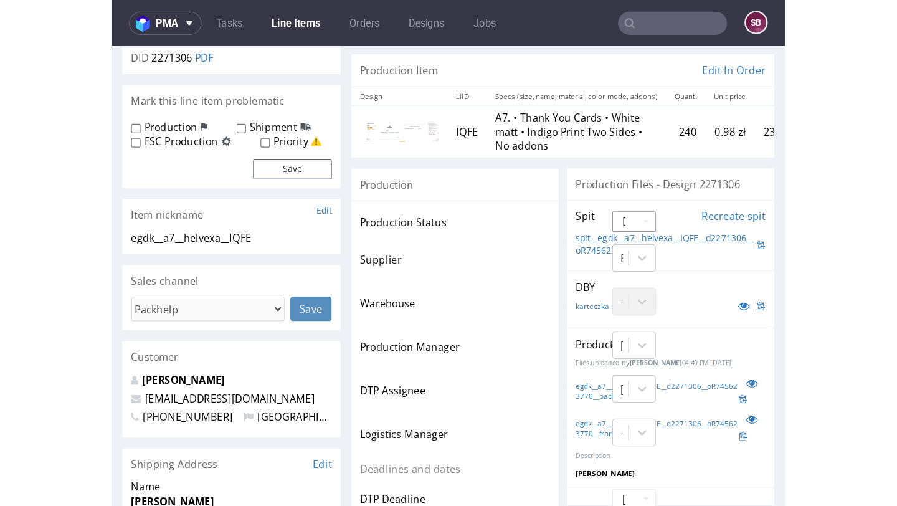
scroll to position [163, 0]
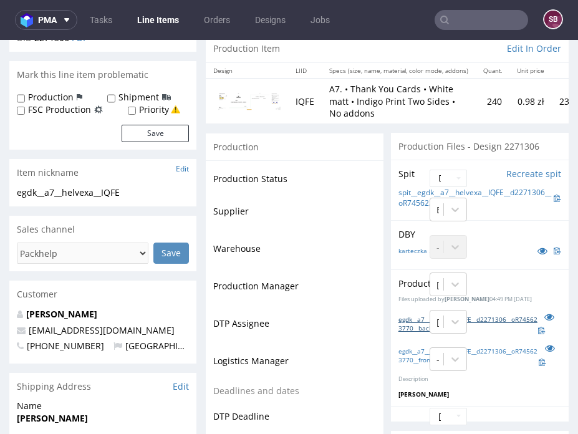
click at [507, 315] on link "egdk__a7__helvexa__IQFE__d2271306__oR745623770__back.pdf" at bounding box center [468, 323] width 140 height 17
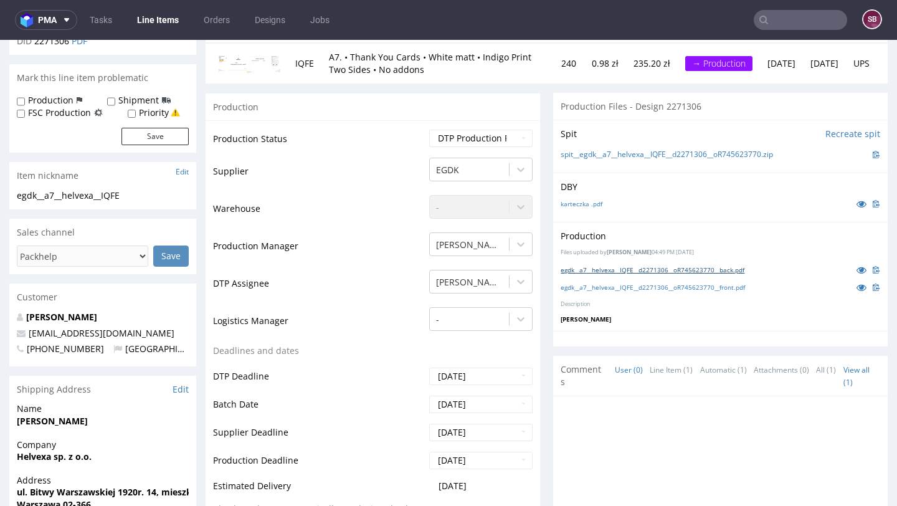
scroll to position [0, 0]
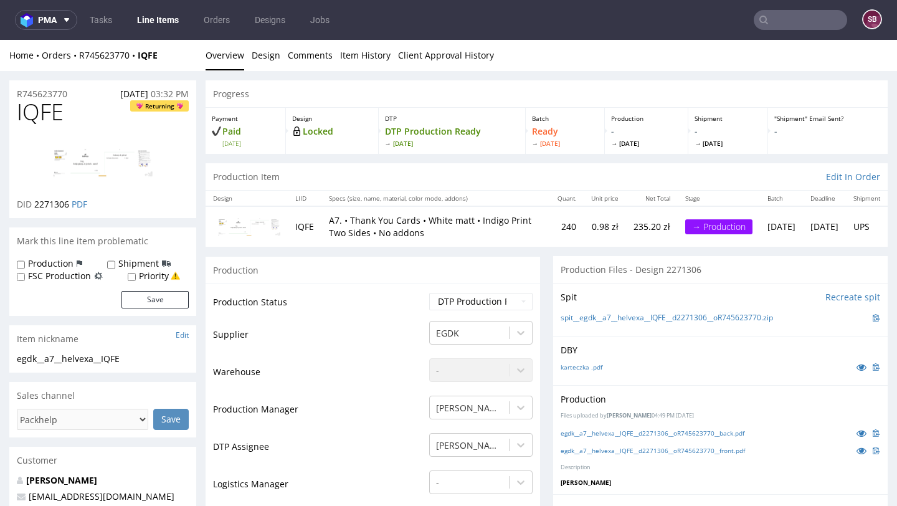
click at [117, 161] on img at bounding box center [103, 162] width 100 height 51
click at [760, 23] on use at bounding box center [764, 20] width 9 height 9
click at [771, 22] on input "text" at bounding box center [800, 20] width 93 height 20
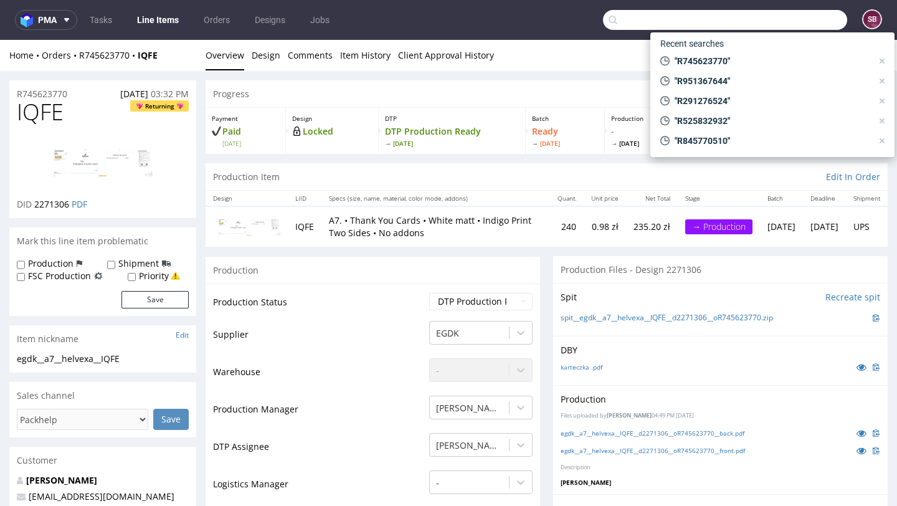
paste input "R222185185"
type input "R222185185"
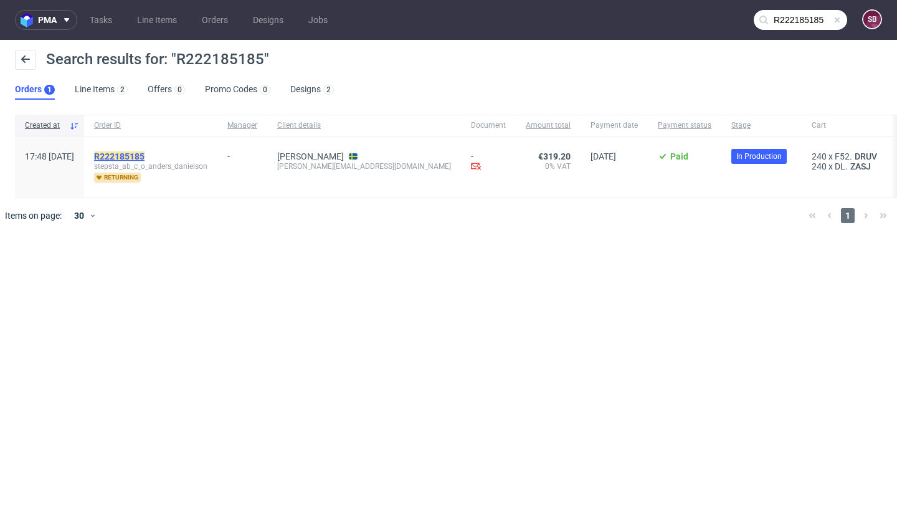
click at [138, 152] on mark "R222185185" at bounding box center [119, 156] width 50 height 10
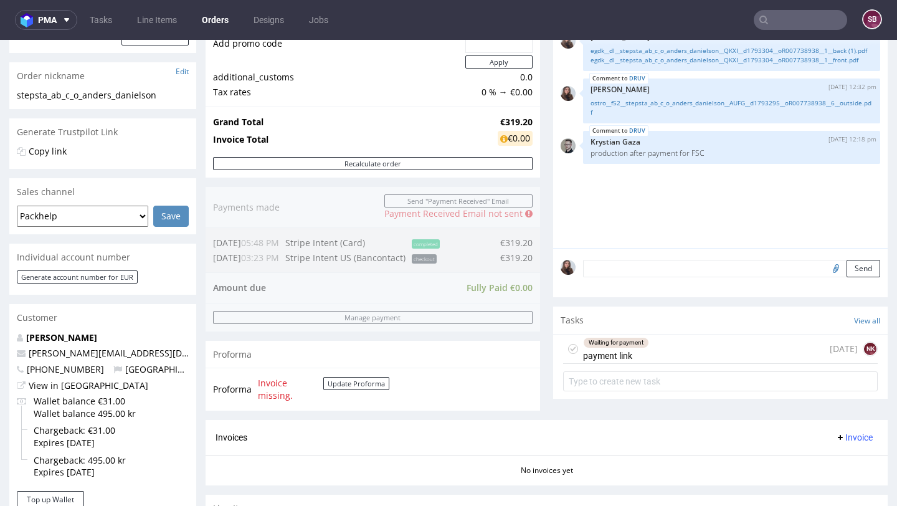
scroll to position [182, 0]
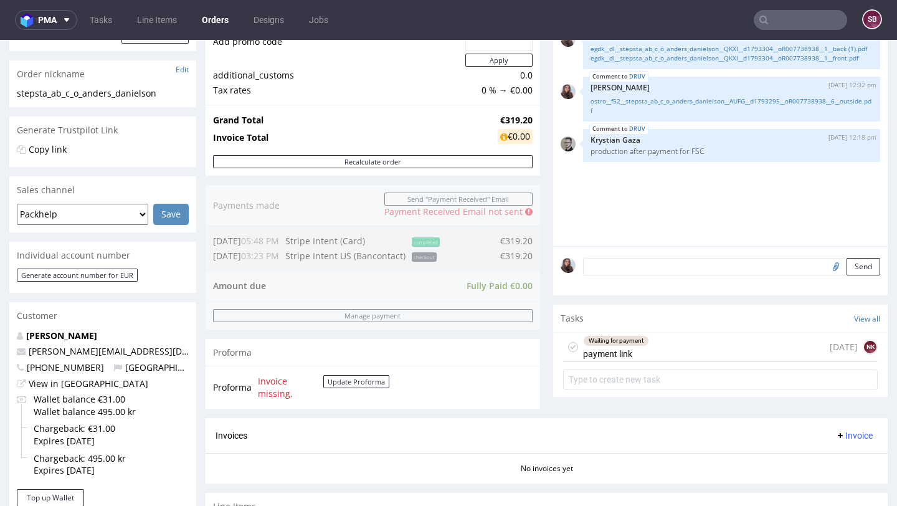
click at [640, 361] on div "Waiting for payment payment link" at bounding box center [616, 347] width 66 height 29
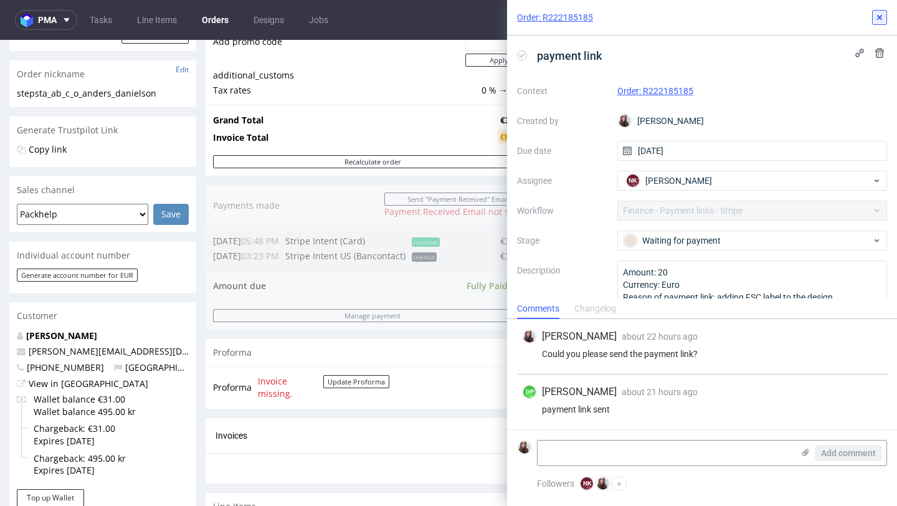
click at [883, 18] on icon at bounding box center [880, 17] width 10 height 10
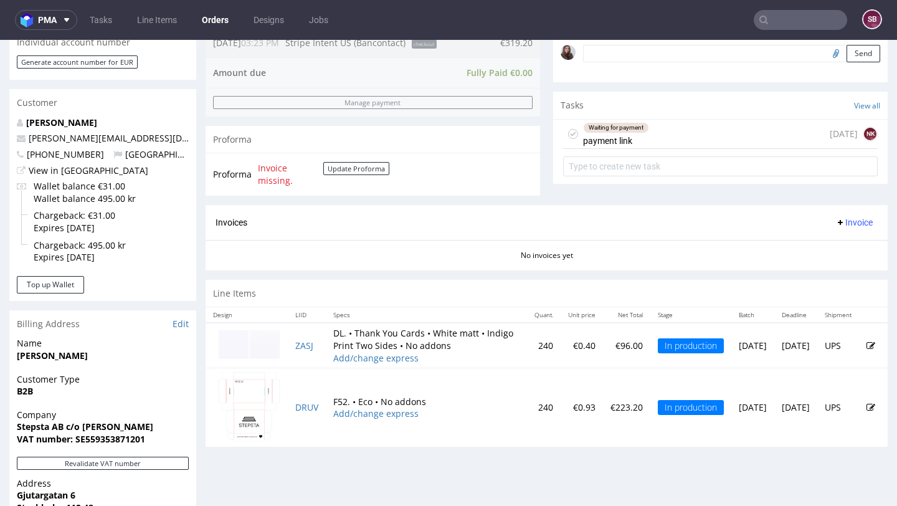
scroll to position [406, 0]
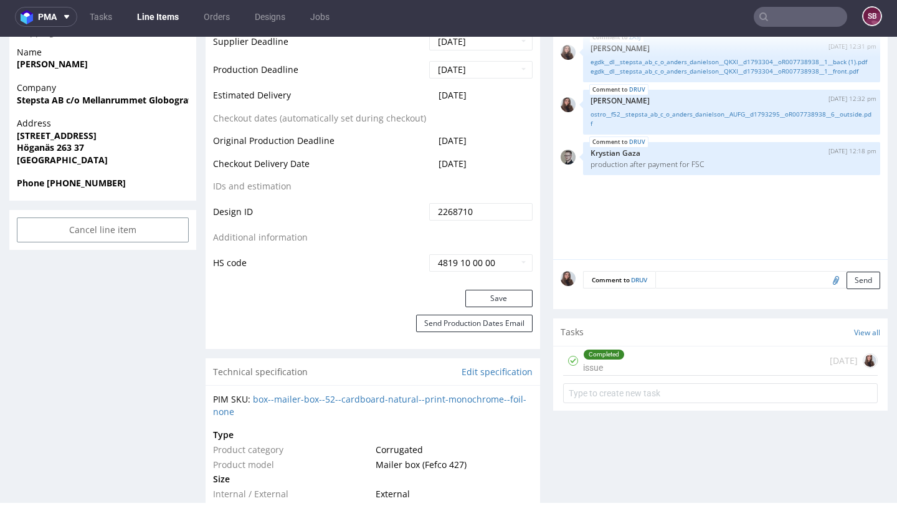
scroll to position [634, 0]
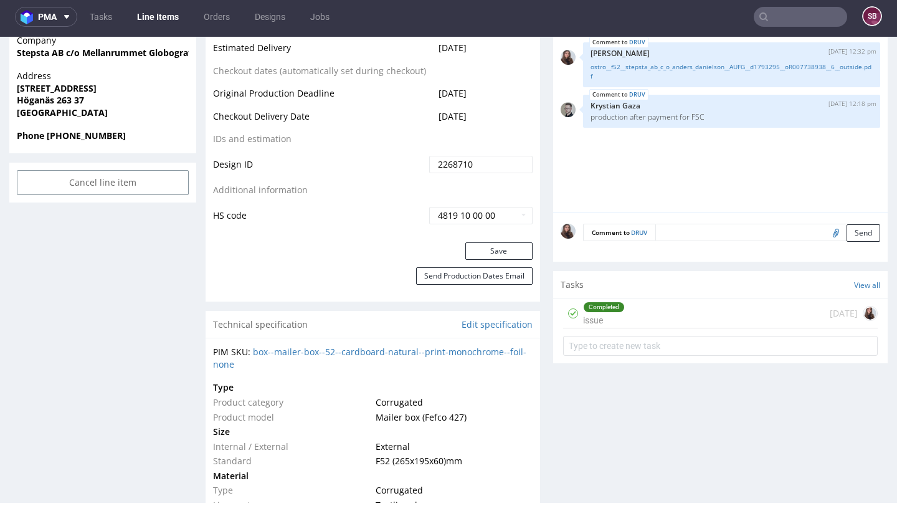
click at [614, 312] on div "Completed" at bounding box center [604, 307] width 41 height 10
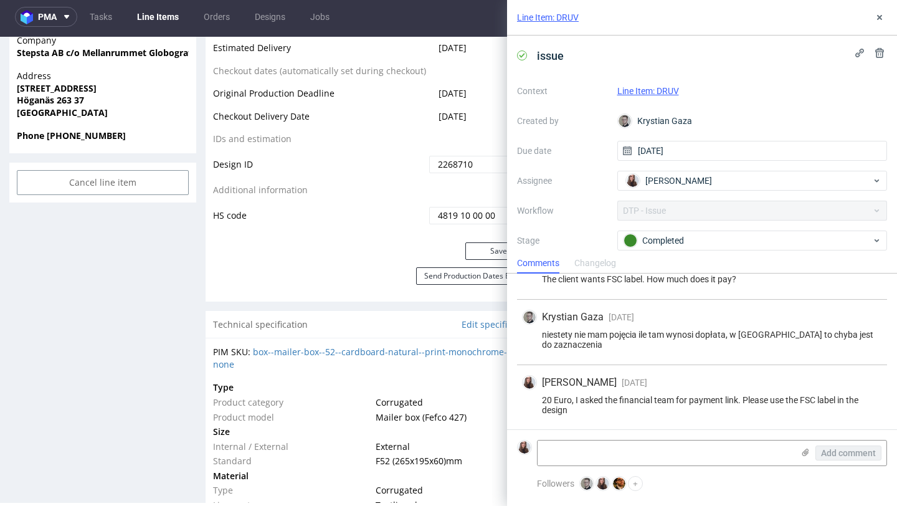
scroll to position [85, 0]
click at [878, 22] on icon at bounding box center [880, 17] width 10 height 10
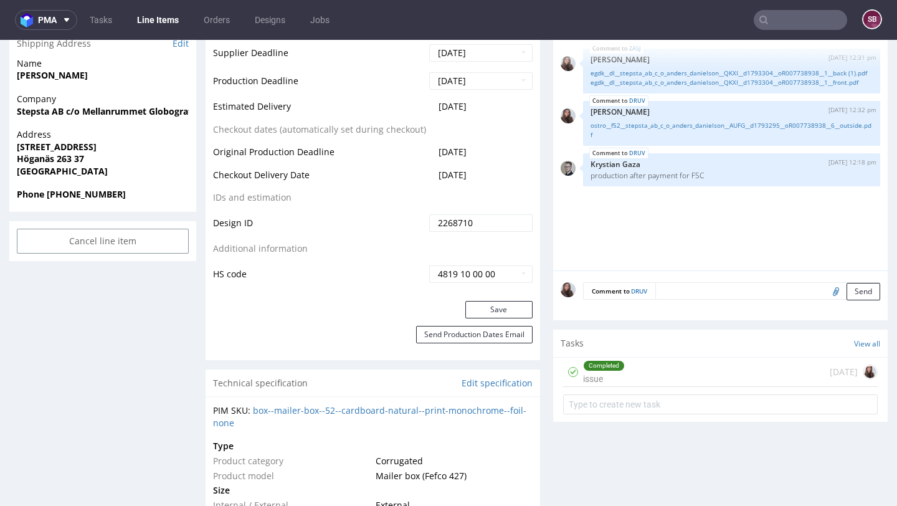
scroll to position [598, 0]
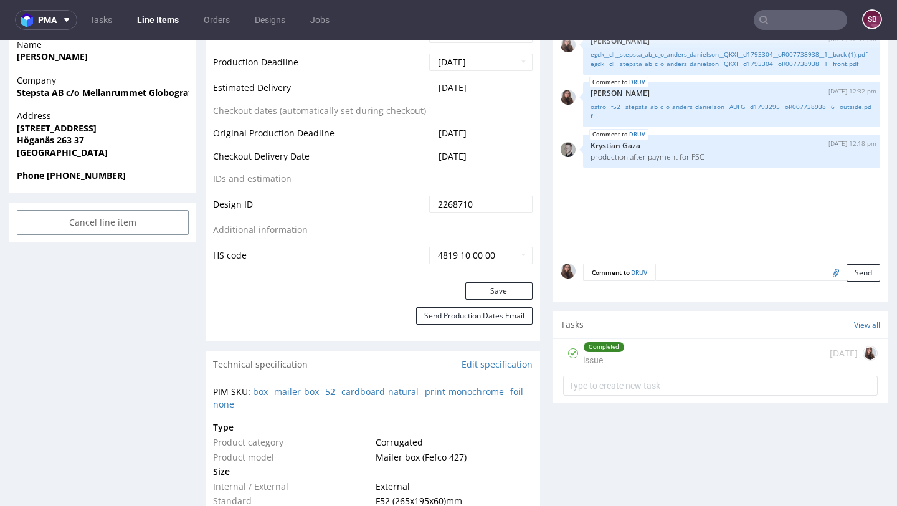
click at [626, 368] on div "Completed issue 5 days ago" at bounding box center [720, 353] width 315 height 29
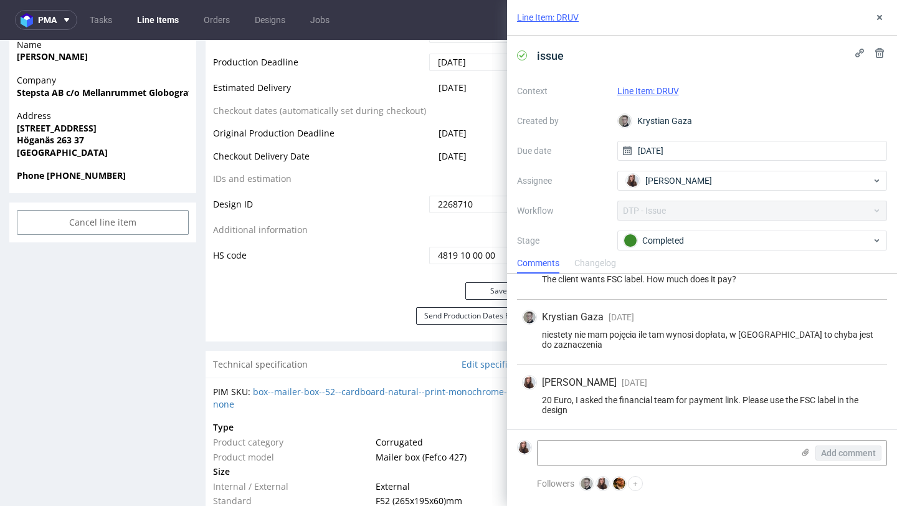
scroll to position [85, 0]
click at [886, 16] on button at bounding box center [880, 17] width 15 height 15
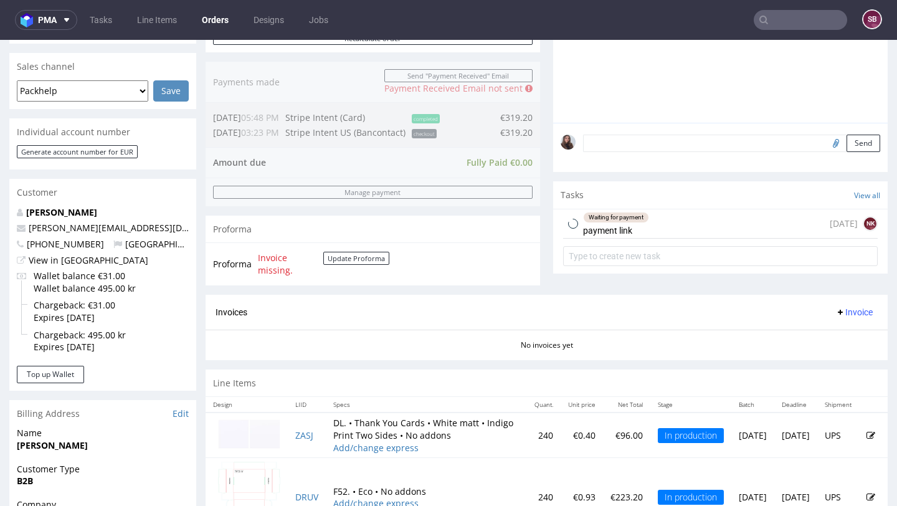
scroll to position [325, 0]
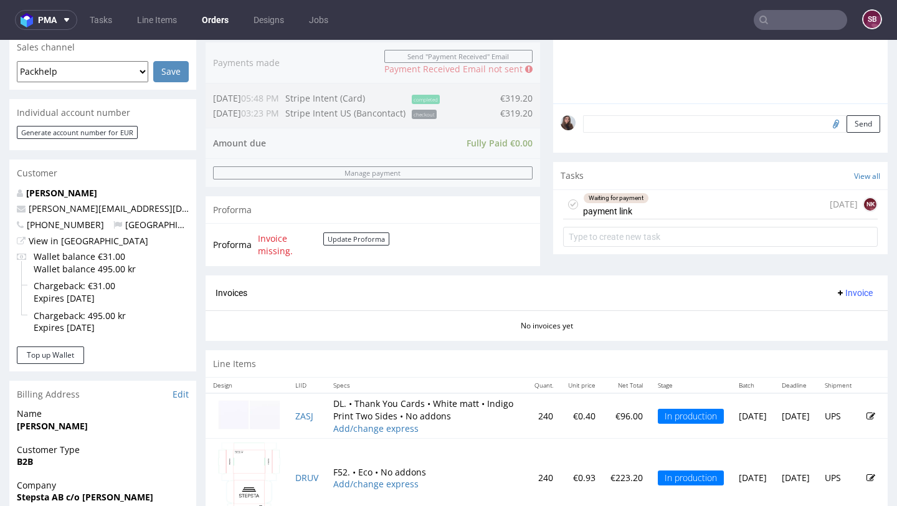
click at [644, 219] on div "Waiting for payment payment link" at bounding box center [616, 204] width 66 height 29
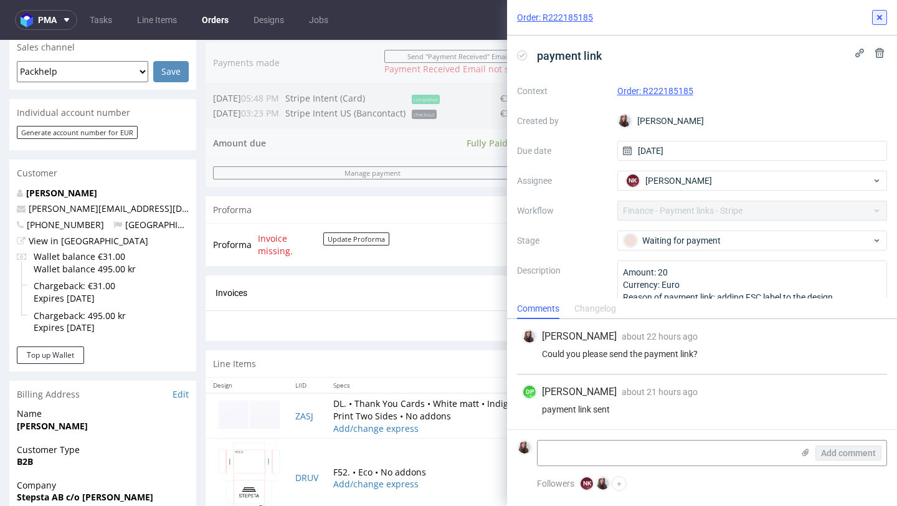
click at [881, 17] on icon at bounding box center [880, 17] width 10 height 10
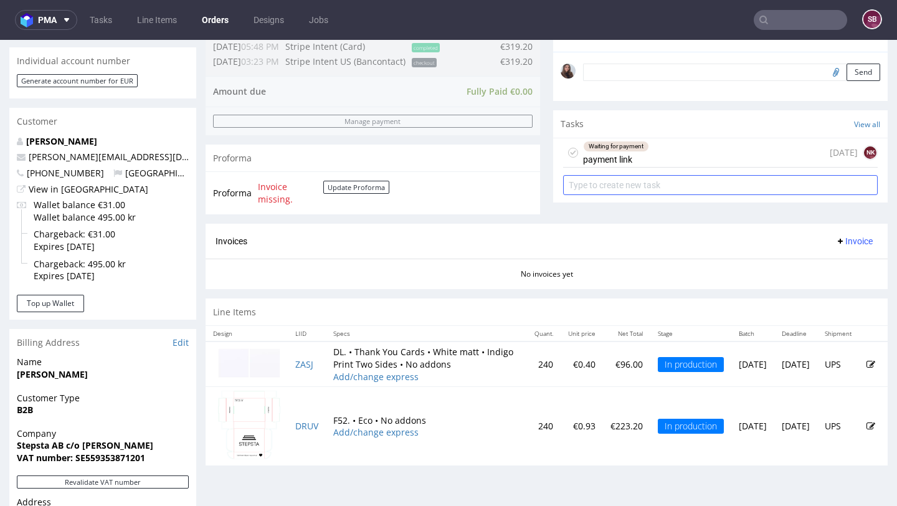
scroll to position [388, 0]
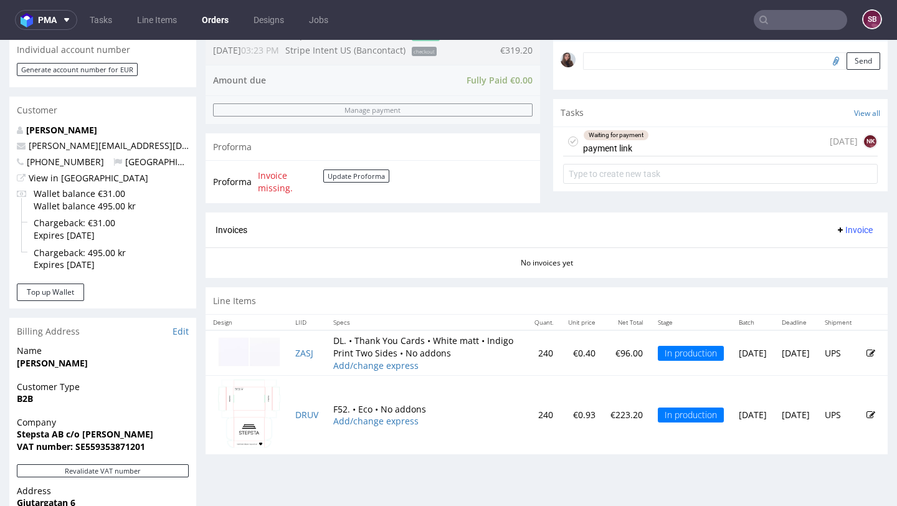
click at [640, 140] on div "Waiting for payment" at bounding box center [616, 135] width 65 height 10
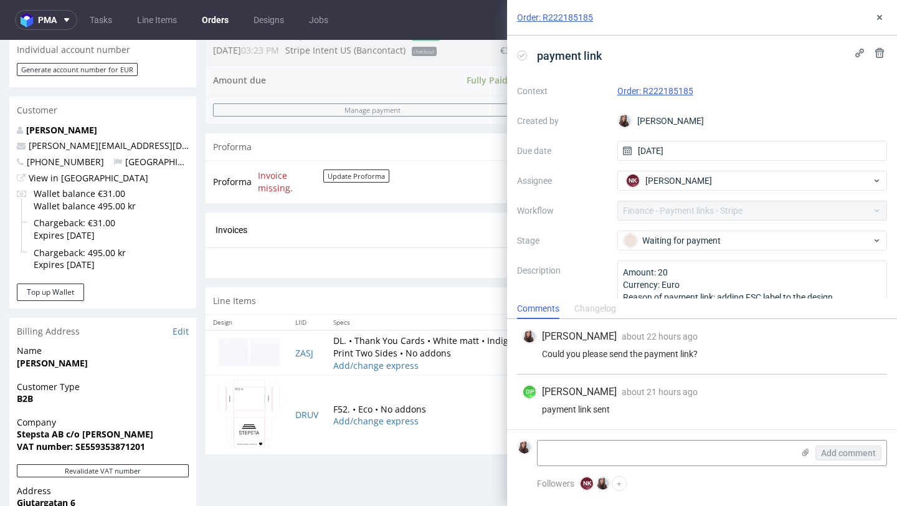
drag, startPoint x: 614, startPoint y: 393, endPoint x: 545, endPoint y: 393, distance: 68.6
click at [545, 393] on div "DP Dominika Piątek about 21 hours ago 7th Oct 2025, 15:23" at bounding box center [702, 392] width 360 height 15
click at [883, 19] on icon at bounding box center [880, 17] width 10 height 10
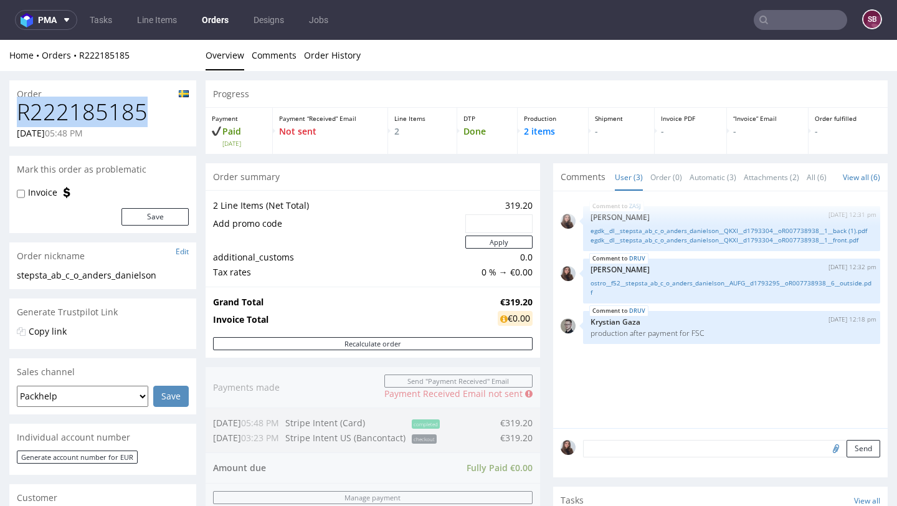
drag, startPoint x: 155, startPoint y: 111, endPoint x: 16, endPoint y: 111, distance: 139.0
click at [16, 111] on div "R222185185 30.09.2025 05:48 PM" at bounding box center [102, 123] width 187 height 47
copy h1 "R222185185"
drag, startPoint x: 152, startPoint y: 113, endPoint x: 13, endPoint y: 113, distance: 139.0
click at [13, 113] on div "R222185185 30.09.2025 05:48 PM" at bounding box center [102, 123] width 187 height 47
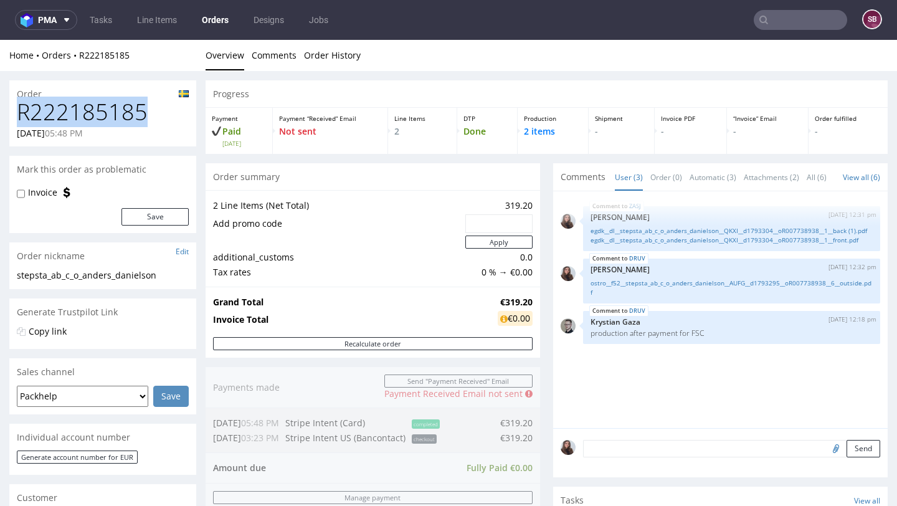
copy h1 "R222185185"
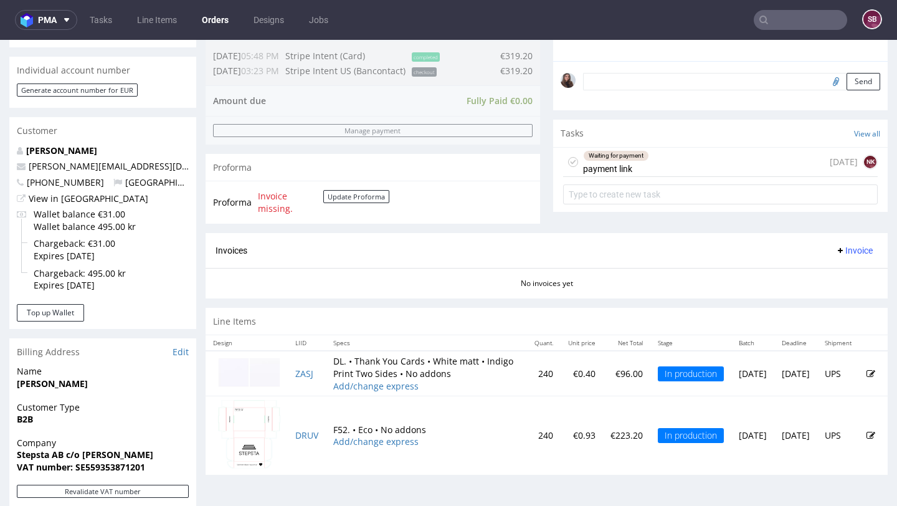
scroll to position [368, 0]
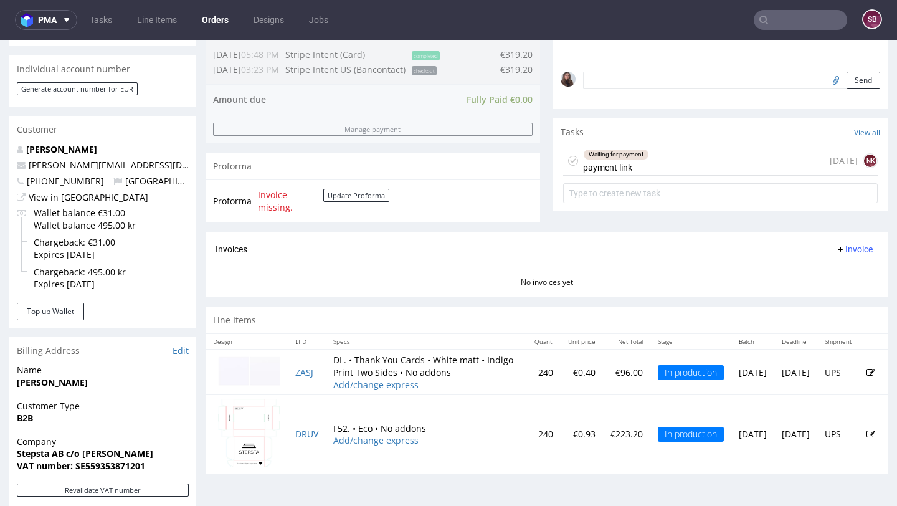
click at [641, 175] on div "Waiting for payment payment link" at bounding box center [616, 160] width 66 height 29
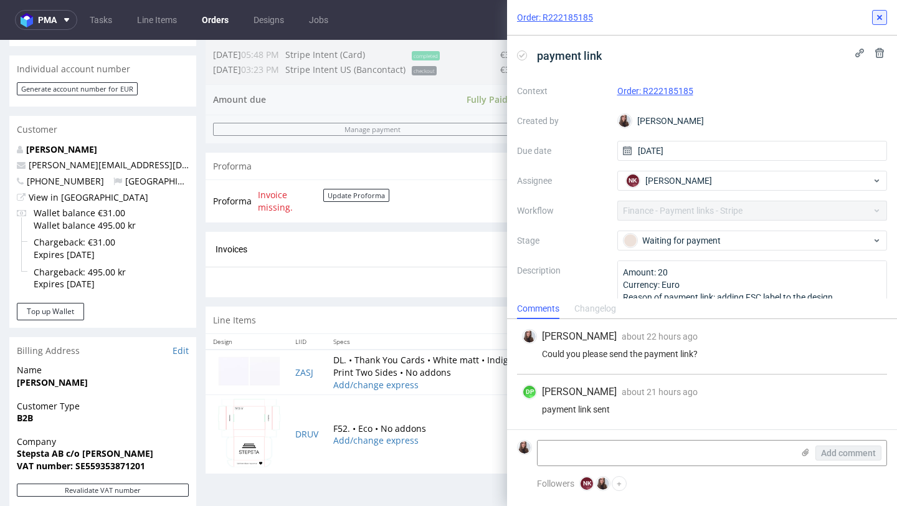
click at [882, 20] on icon at bounding box center [880, 17] width 10 height 10
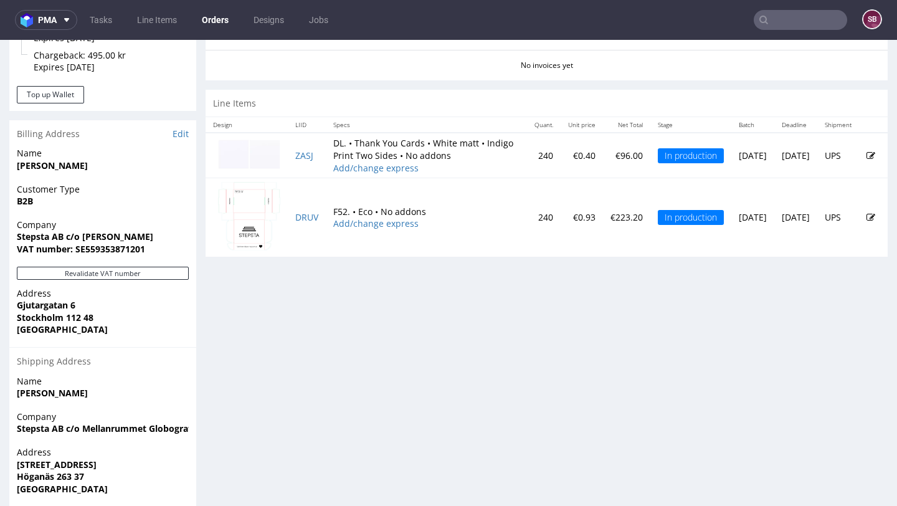
scroll to position [625, 0]
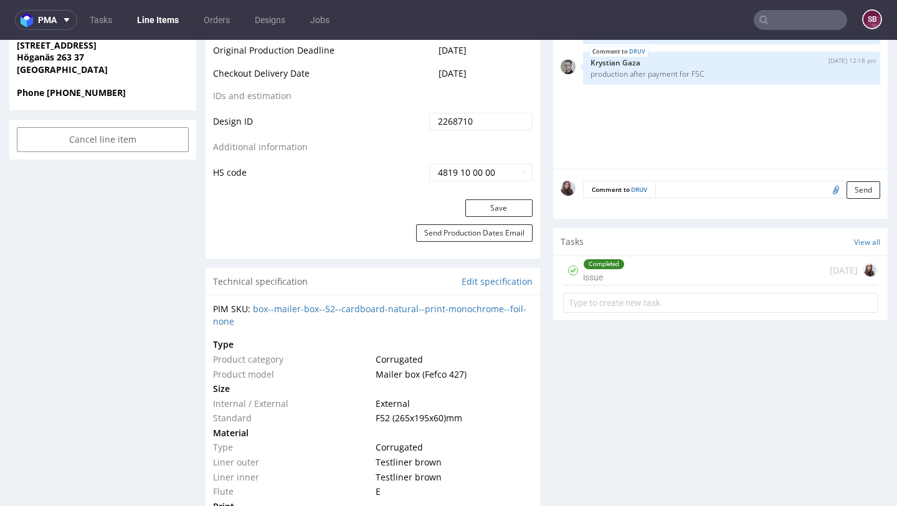
scroll to position [729, 0]
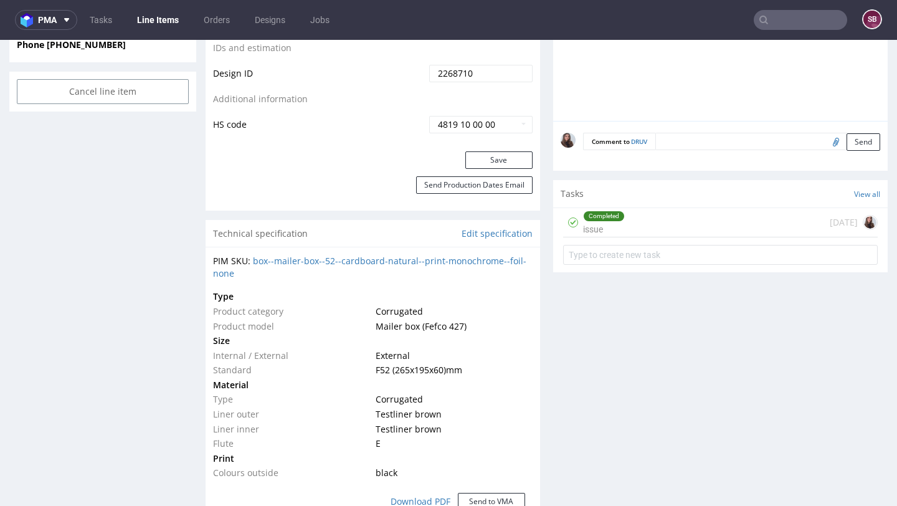
click at [660, 234] on div "Completed issue 5 days ago" at bounding box center [720, 222] width 315 height 29
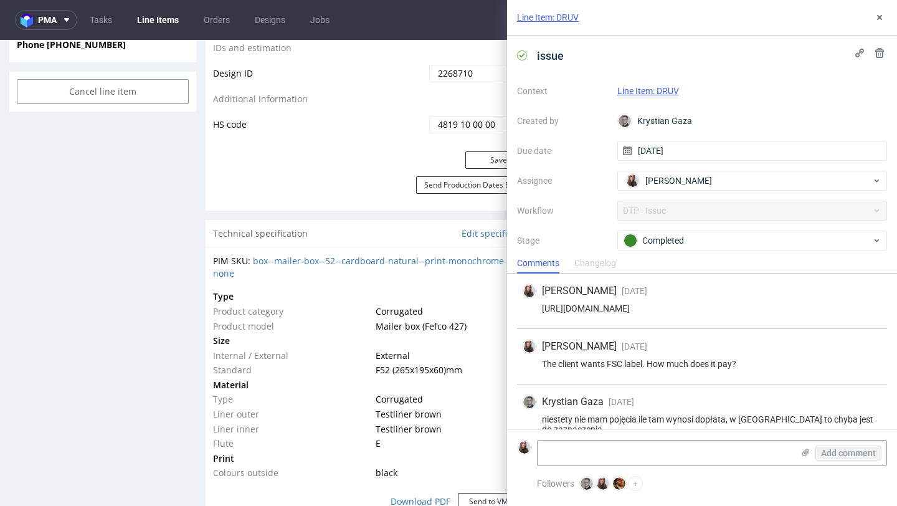
drag, startPoint x: 848, startPoint y: 309, endPoint x: 539, endPoint y: 308, distance: 309.1
click at [539, 308] on div "https://app-eu1.hubspot.com/contacts/25600958/record/0-5/234285830362" at bounding box center [702, 309] width 360 height 10
copy div "https://app-eu1.hubspot.com/contacts/25600958/record/0-5/234285830362"
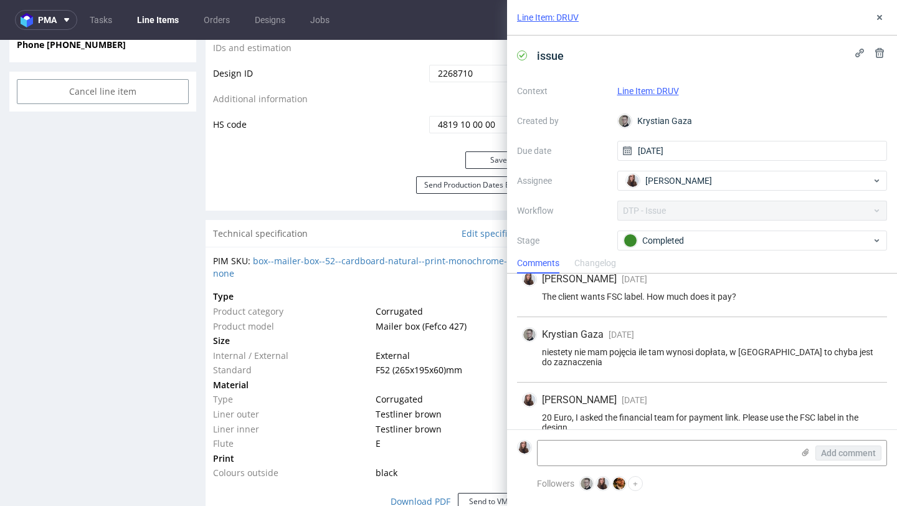
scroll to position [85, 0]
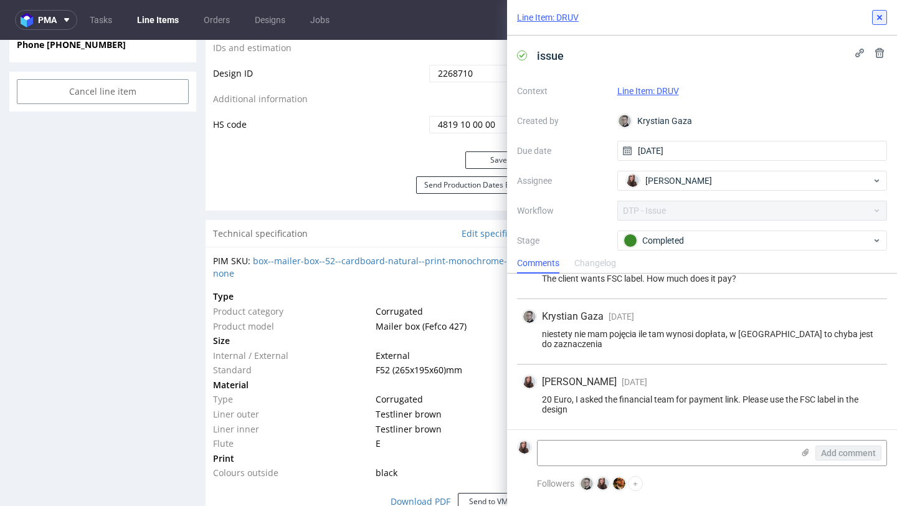
click at [881, 22] on button at bounding box center [880, 17] width 15 height 15
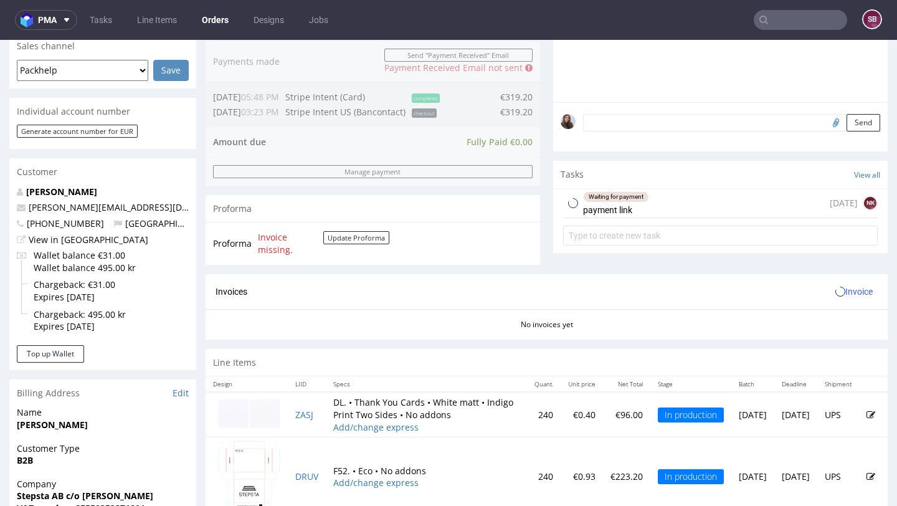
scroll to position [327, 0]
click at [646, 217] on div "Waiting for payment payment link 2 days ago NK" at bounding box center [720, 202] width 315 height 29
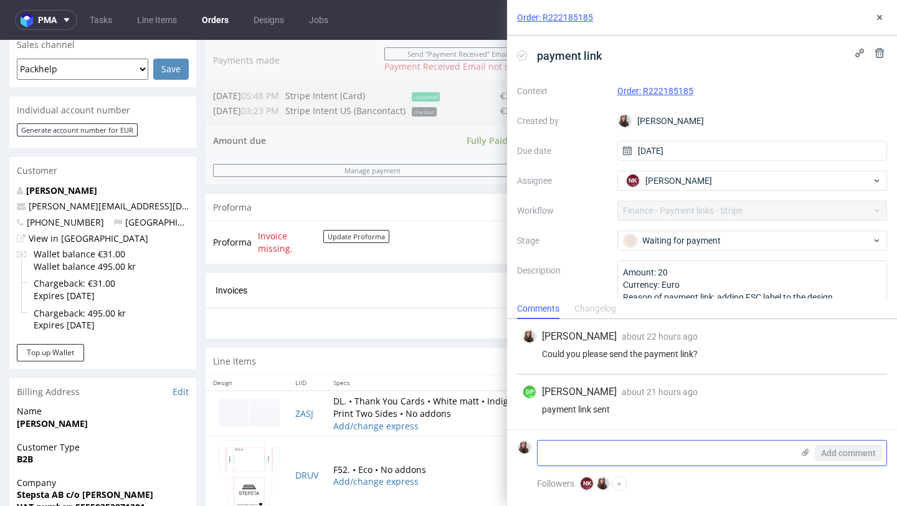
click at [592, 448] on textarea at bounding box center [666, 453] width 256 height 25
type textarea "Please send the payment link only for 20 euro"
click at [838, 451] on span "Add comment" at bounding box center [848, 453] width 55 height 9
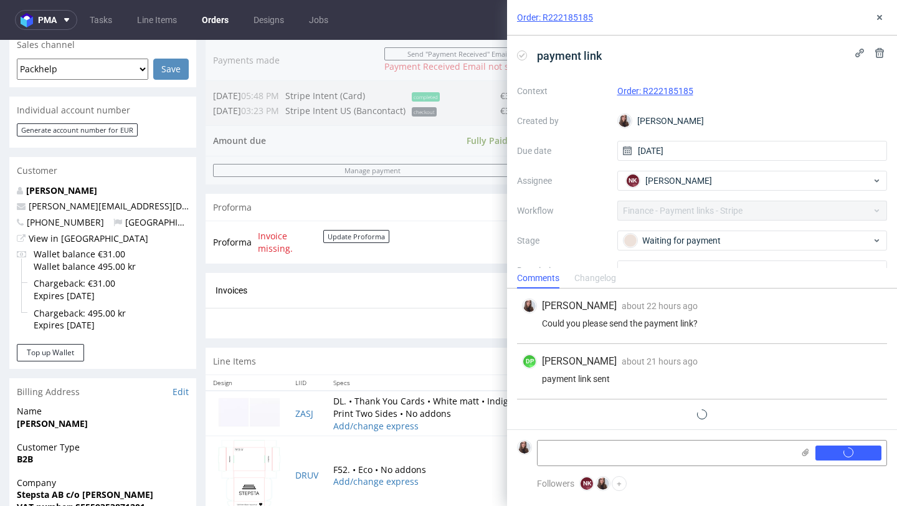
scroll to position [10, 0]
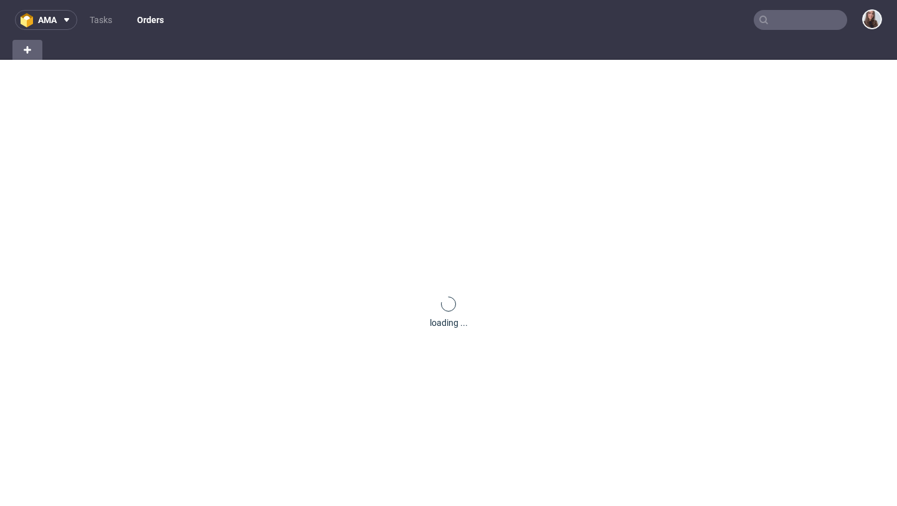
click at [783, 16] on input "text" at bounding box center [800, 20] width 93 height 20
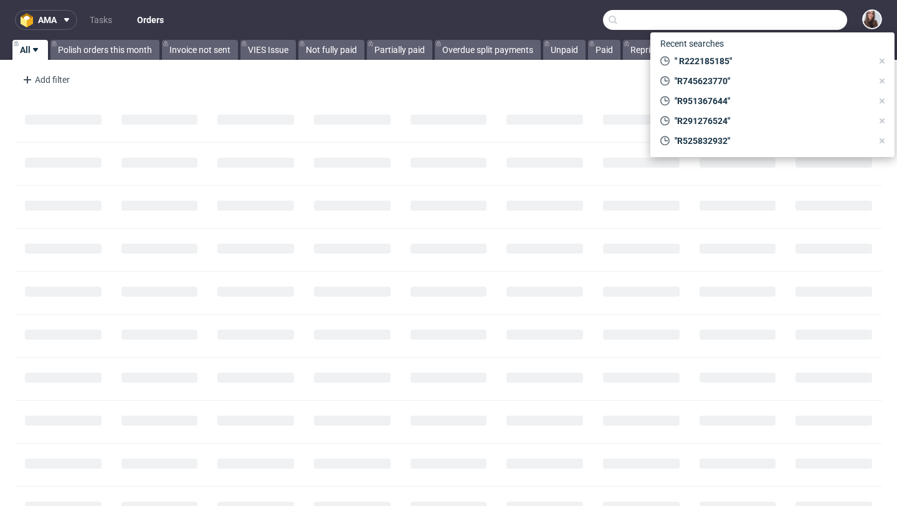
paste input "R089405066."
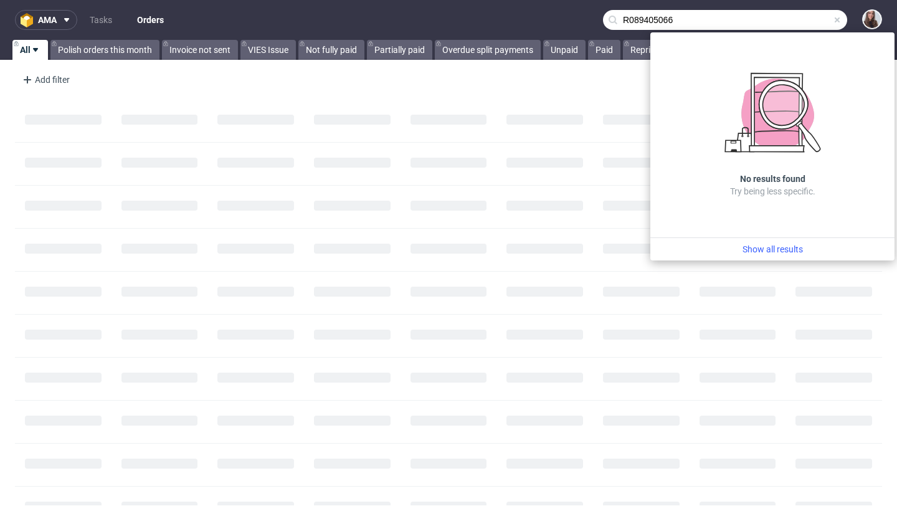
type input "R089405066"
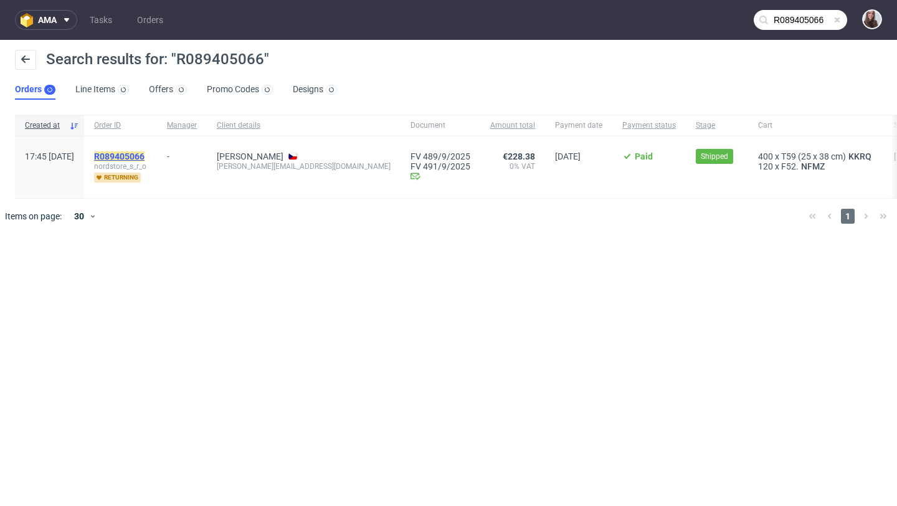
click at [145, 158] on mark "R089405066" at bounding box center [119, 156] width 50 height 10
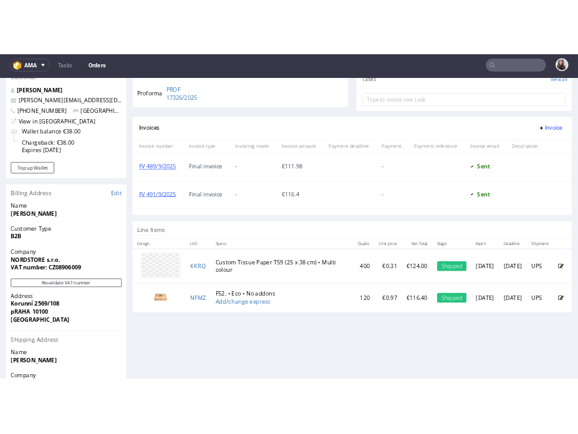
scroll to position [494, 0]
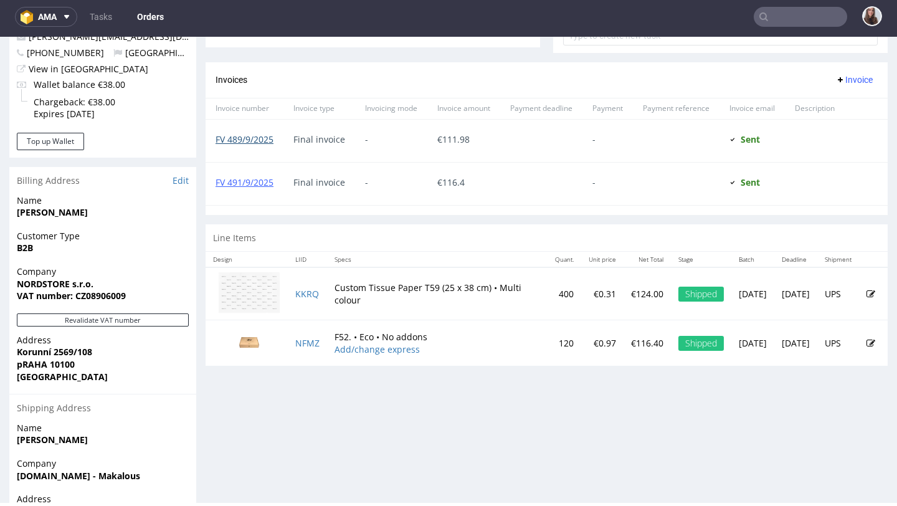
click at [269, 141] on link "FV 489/9/2025" at bounding box center [245, 139] width 58 height 12
click at [249, 183] on link "FV 491/9/2025" at bounding box center [245, 182] width 58 height 12
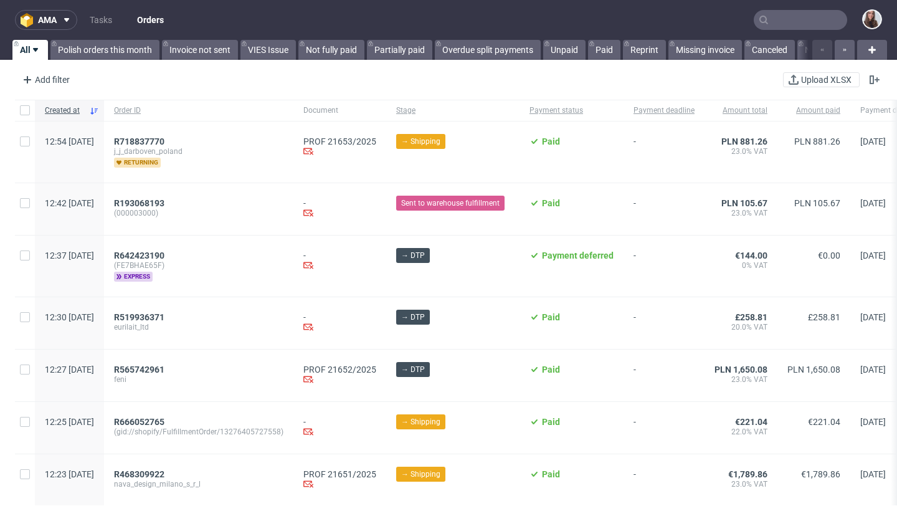
click at [773, 21] on input "text" at bounding box center [800, 20] width 93 height 20
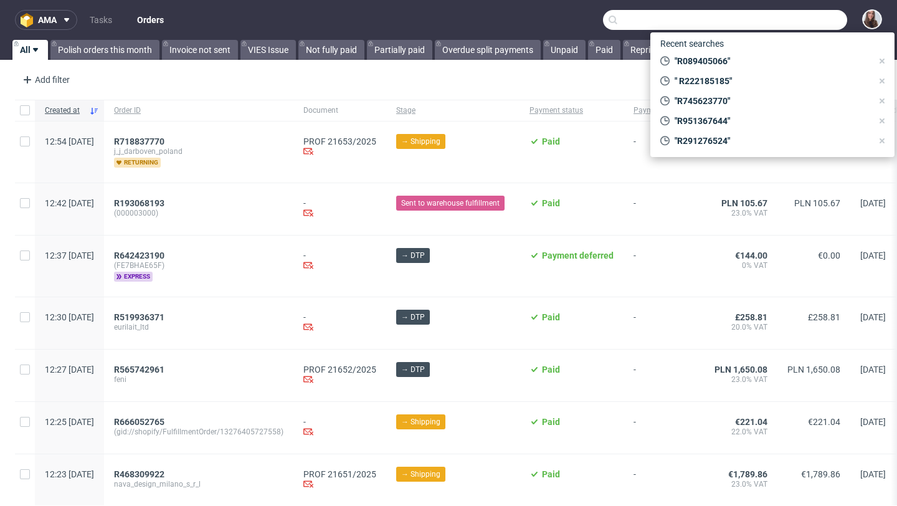
paste input "R893935200"
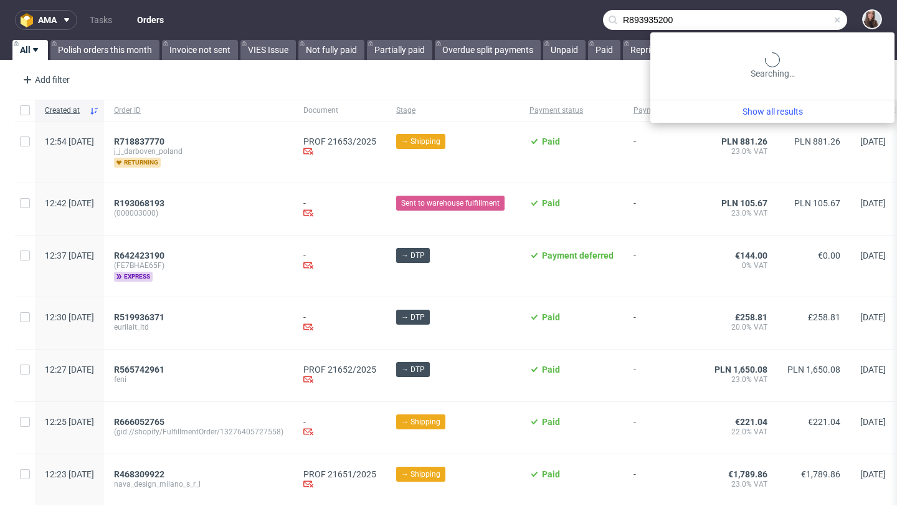
type input "R893935200"
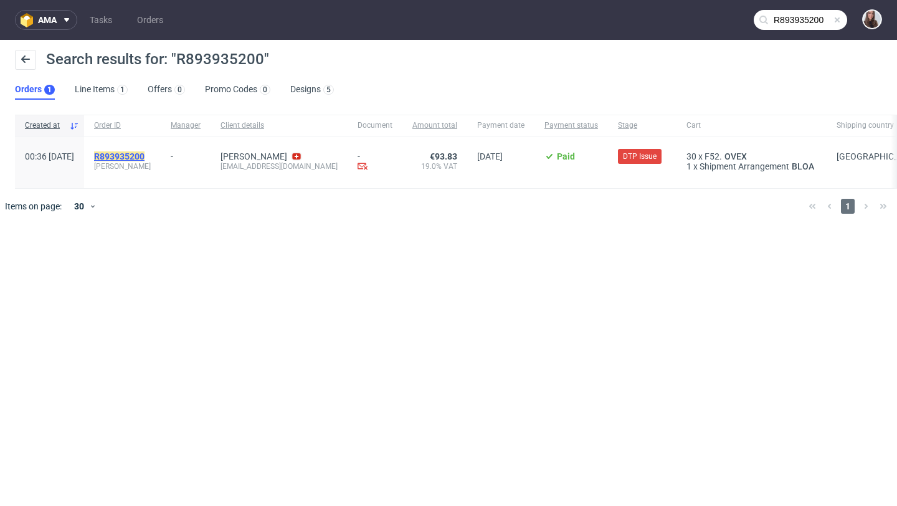
click at [145, 156] on mark "R893935200" at bounding box center [119, 156] width 50 height 10
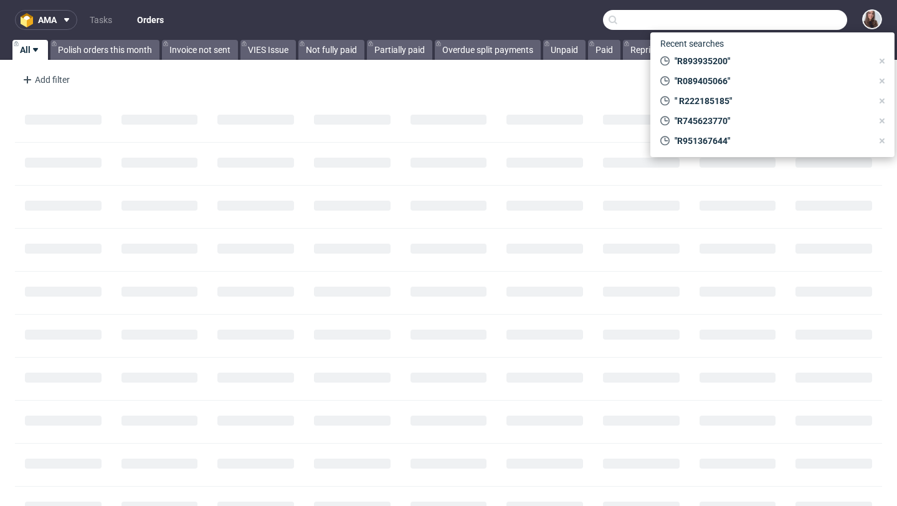
click at [798, 18] on input "text" at bounding box center [725, 20] width 244 height 20
paste input "R745623770"
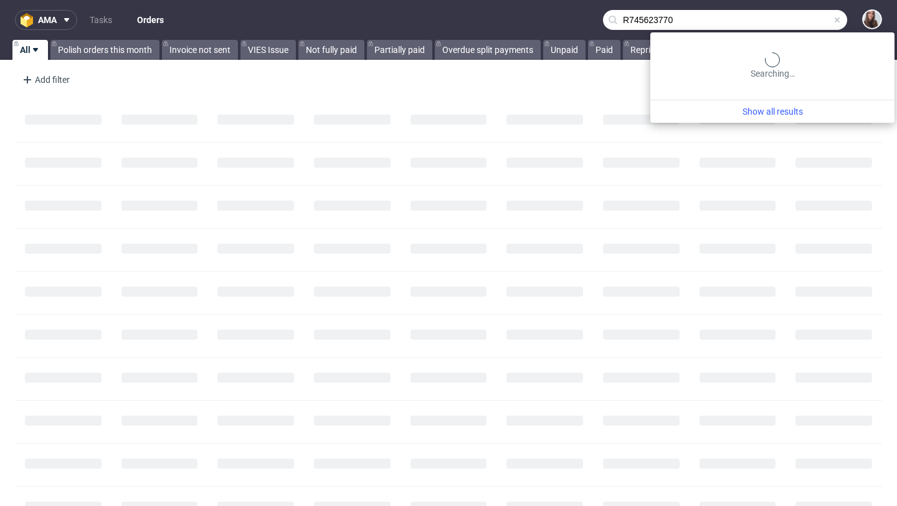
type input "R745623770"
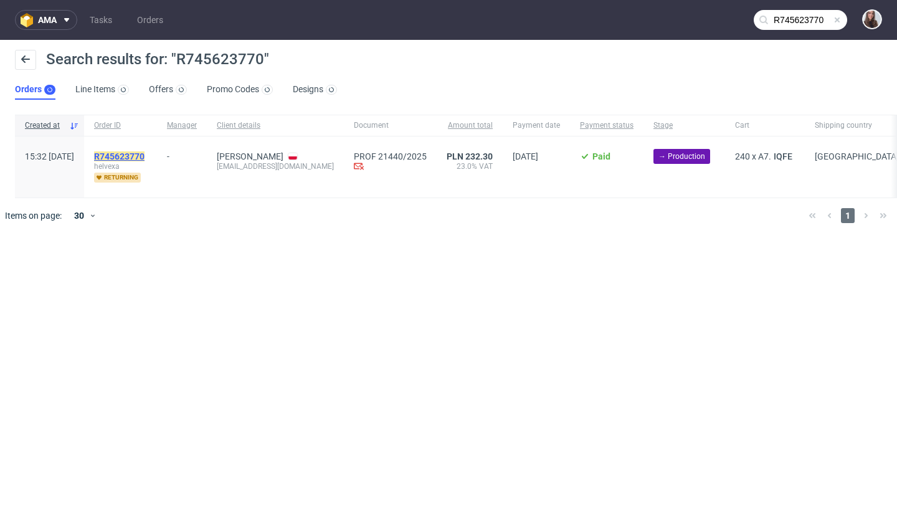
click at [145, 151] on mark "R745623770" at bounding box center [119, 156] width 50 height 10
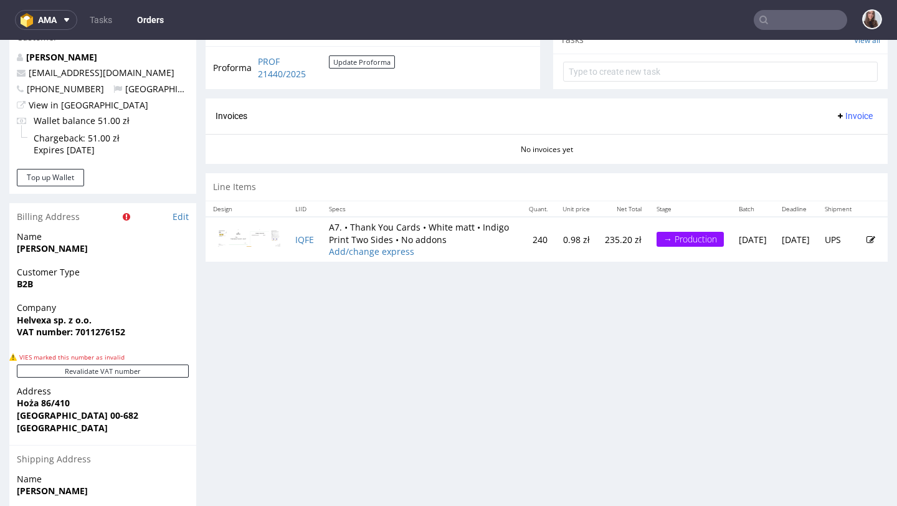
scroll to position [499, 0]
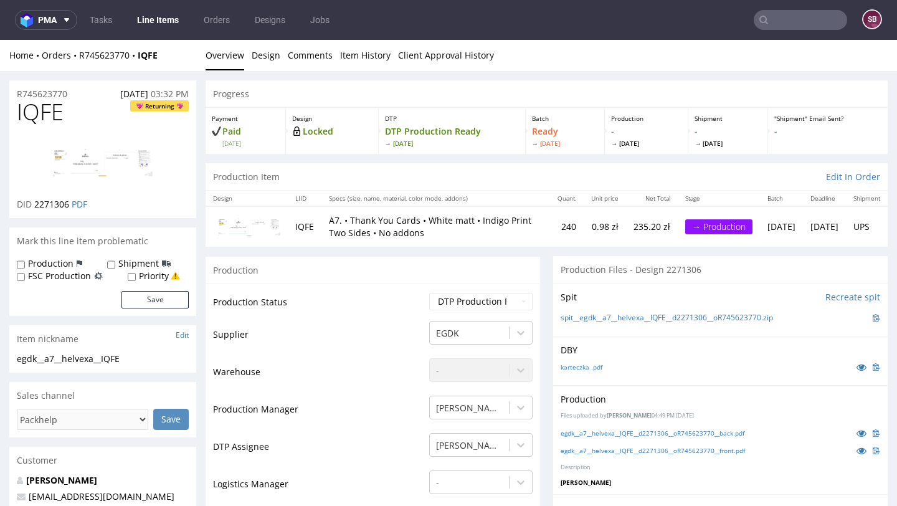
click at [101, 158] on img at bounding box center [103, 162] width 100 height 51
click at [650, 449] on link "egdk__a7__helvexa__IQFE__d2271306__oR745623770__front.pdf" at bounding box center [653, 450] width 184 height 9
click at [638, 431] on link "egdk__a7__helvexa__IQFE__d2271306__oR745623770__back.pdf" at bounding box center [653, 433] width 184 height 9
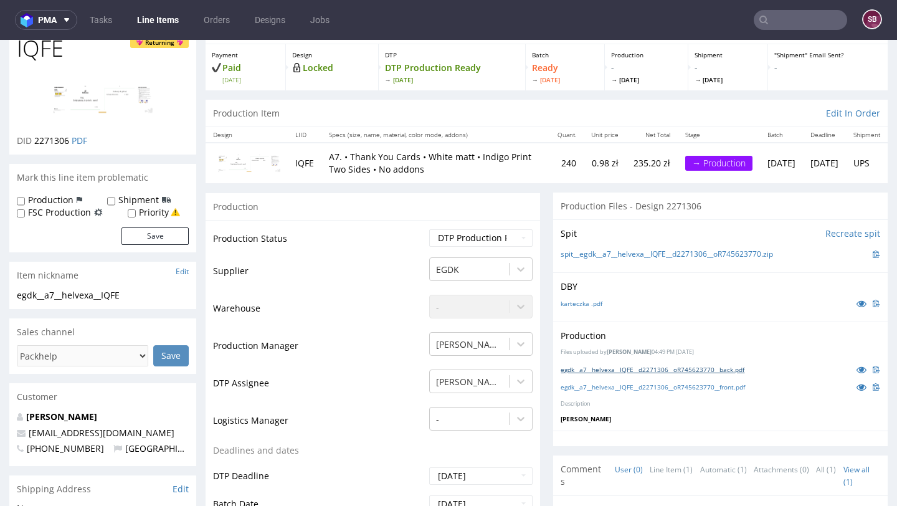
scroll to position [75, 0]
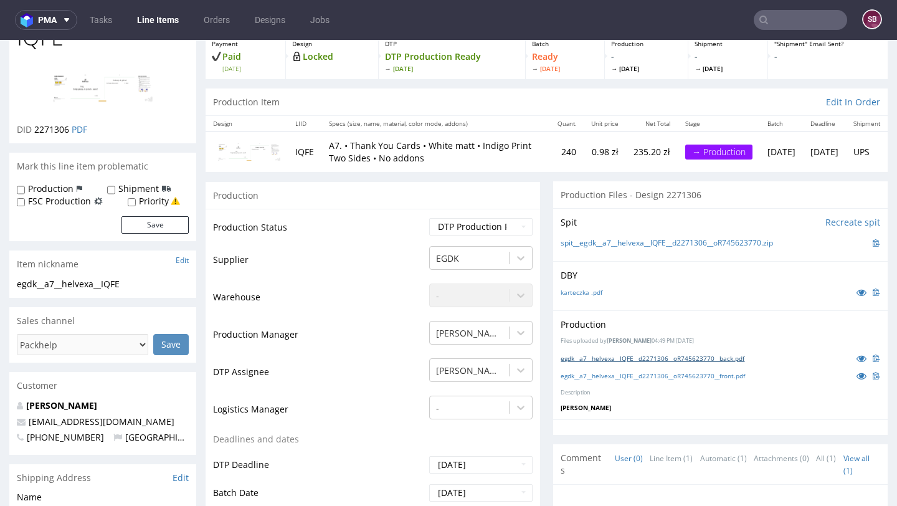
click at [633, 358] on link "egdk__a7__helvexa__IQFE__d2271306__oR745623770__back.pdf" at bounding box center [653, 358] width 184 height 9
click at [711, 355] on link "egdk__a7__helvexa__IQFE__d2271306__oR745623770__back.pdf" at bounding box center [653, 358] width 184 height 9
